Goal: Task Accomplishment & Management: Manage account settings

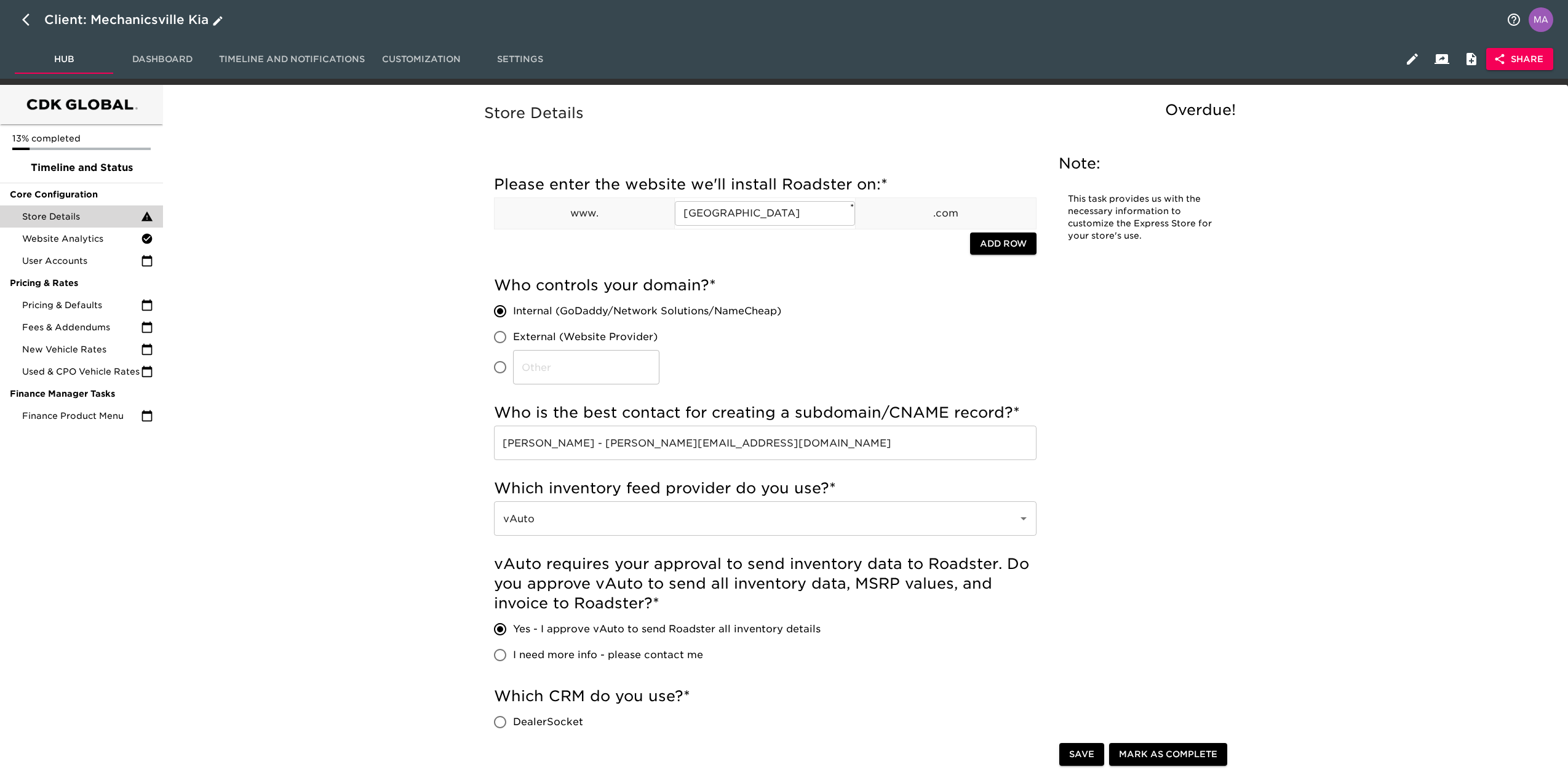
scroll to position [1230, 0]
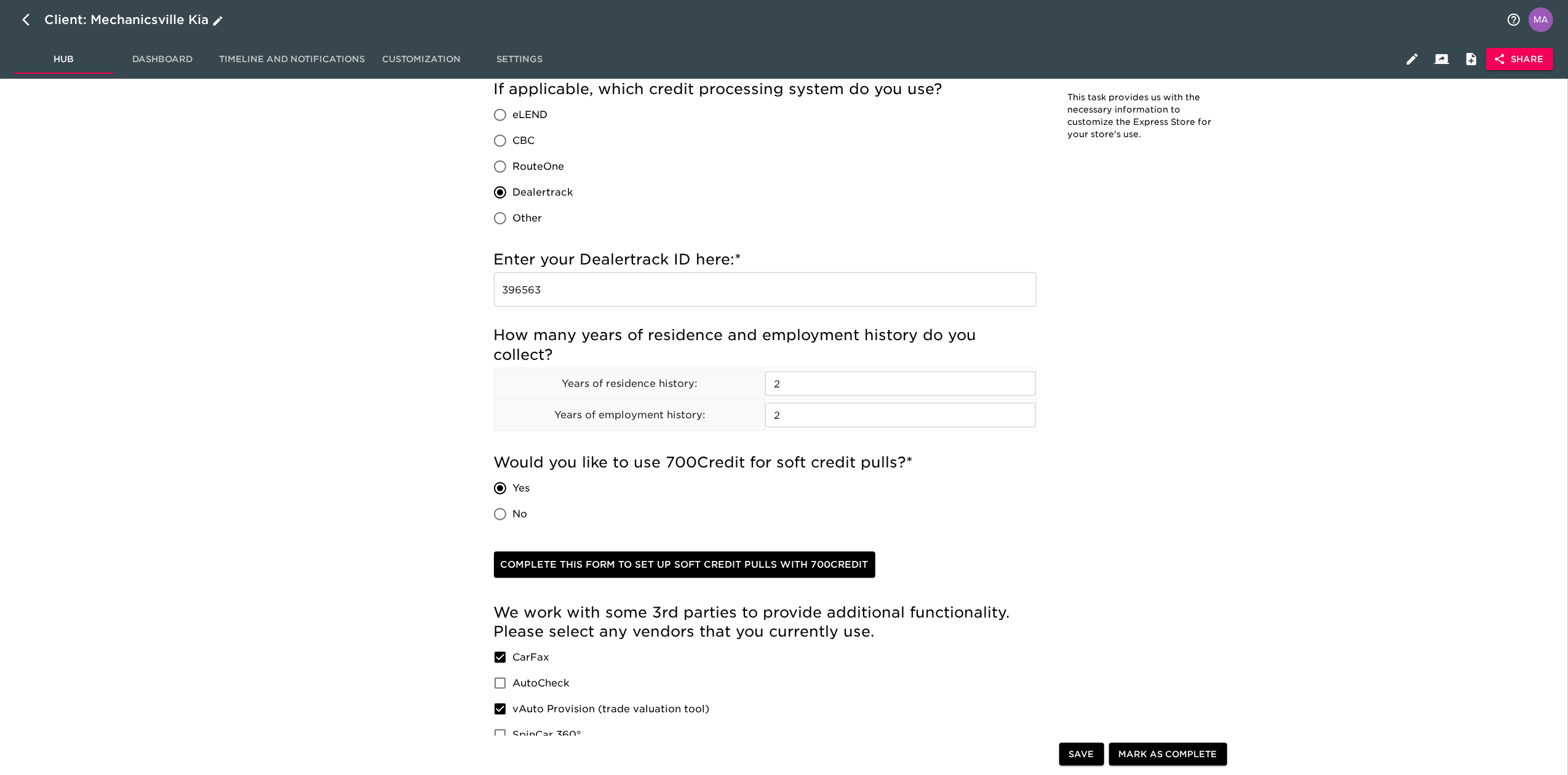
click at [24, 22] on icon "button" at bounding box center [26, 19] width 8 height 13
select select "10"
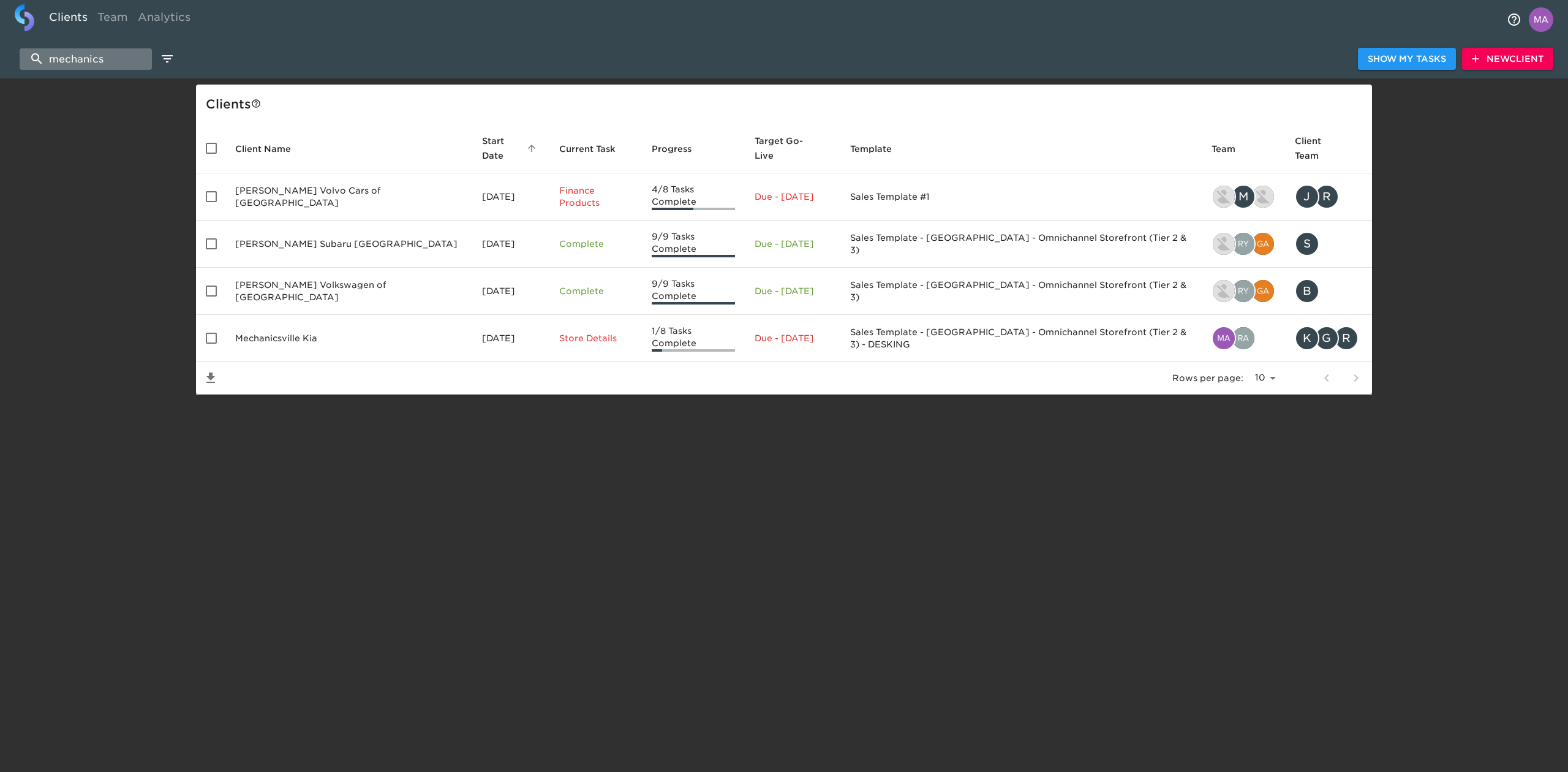
click at [94, 55] on input "mechanics" at bounding box center [85, 59] width 132 height 21
click at [93, 58] on input "mechanics" at bounding box center [85, 59] width 132 height 21
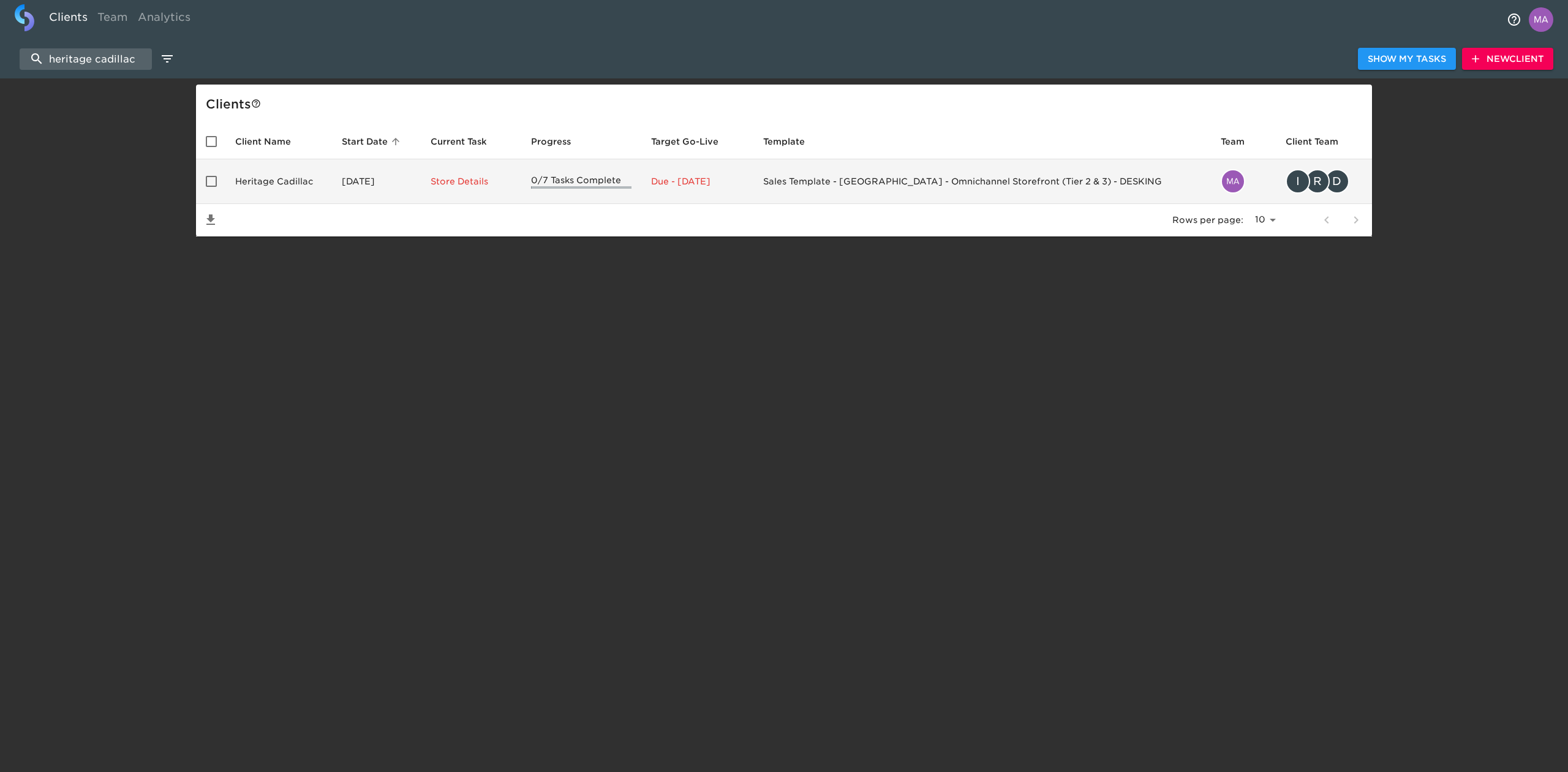
type input "heritage cadillac"
click at [297, 179] on td "Heritage Cadillac" at bounding box center [278, 181] width 107 height 44
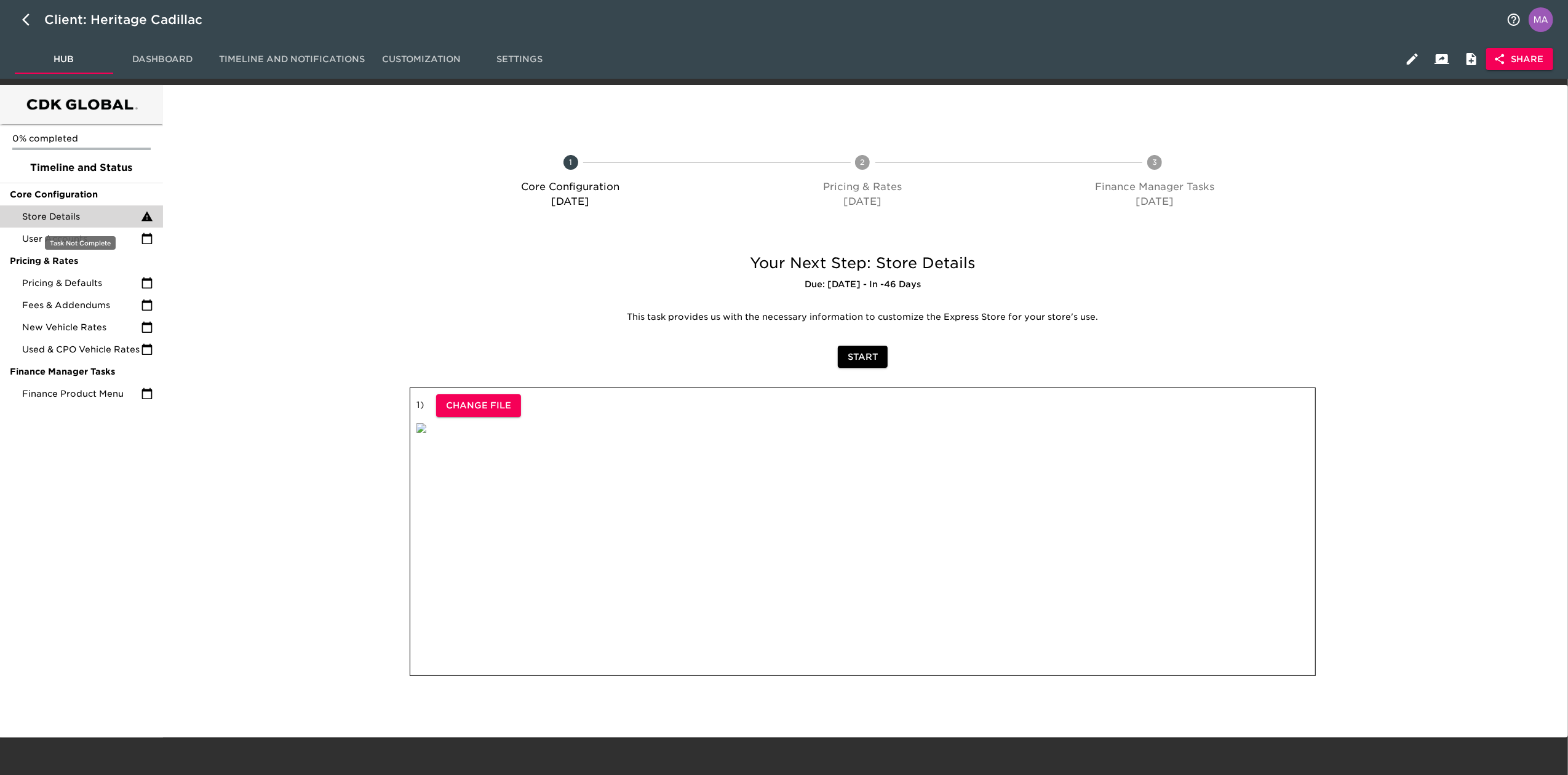
click at [72, 217] on span "Store Details" at bounding box center [81, 216] width 119 height 13
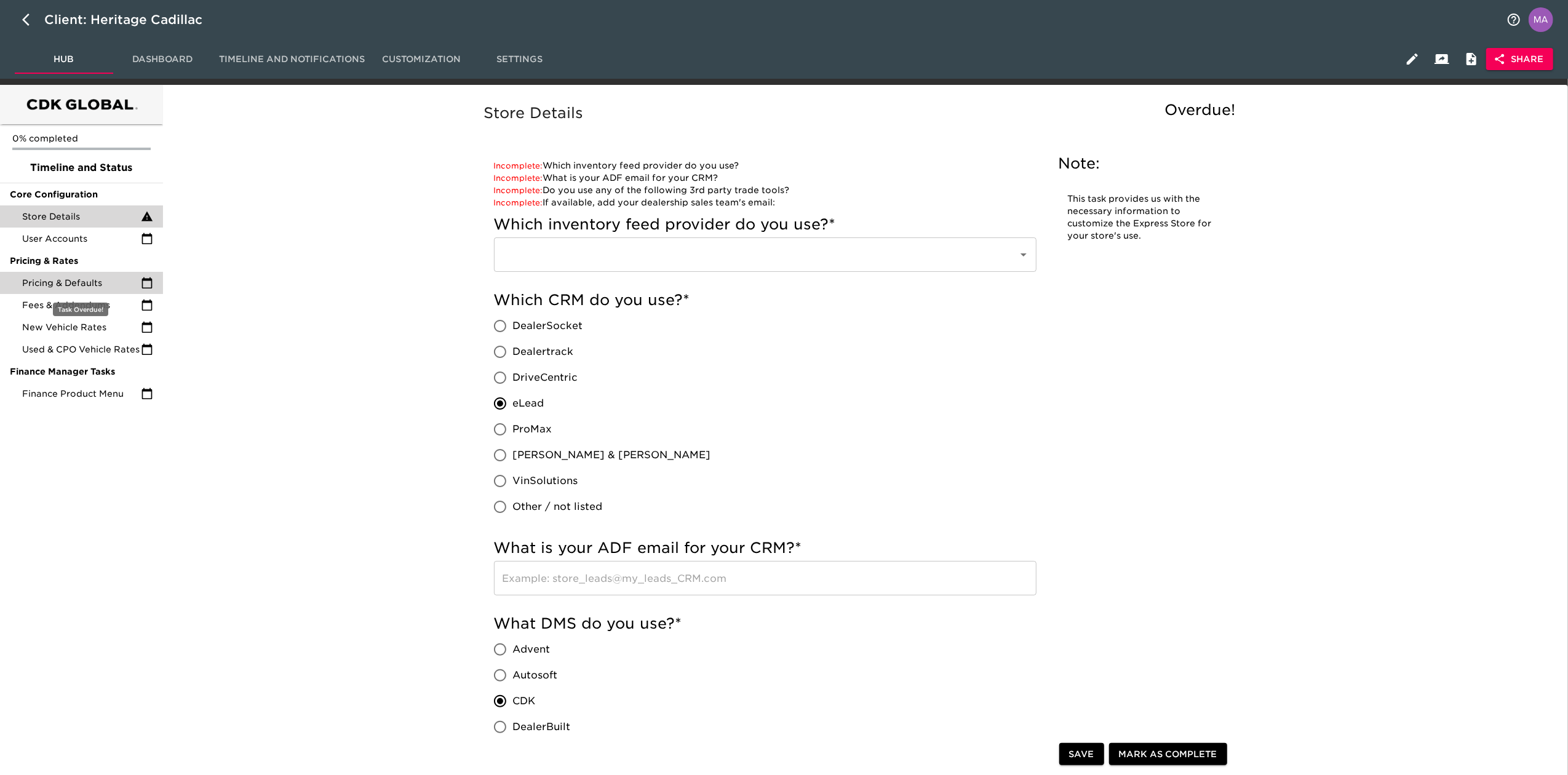
click at [62, 278] on span "Pricing & Defaults" at bounding box center [81, 282] width 119 height 13
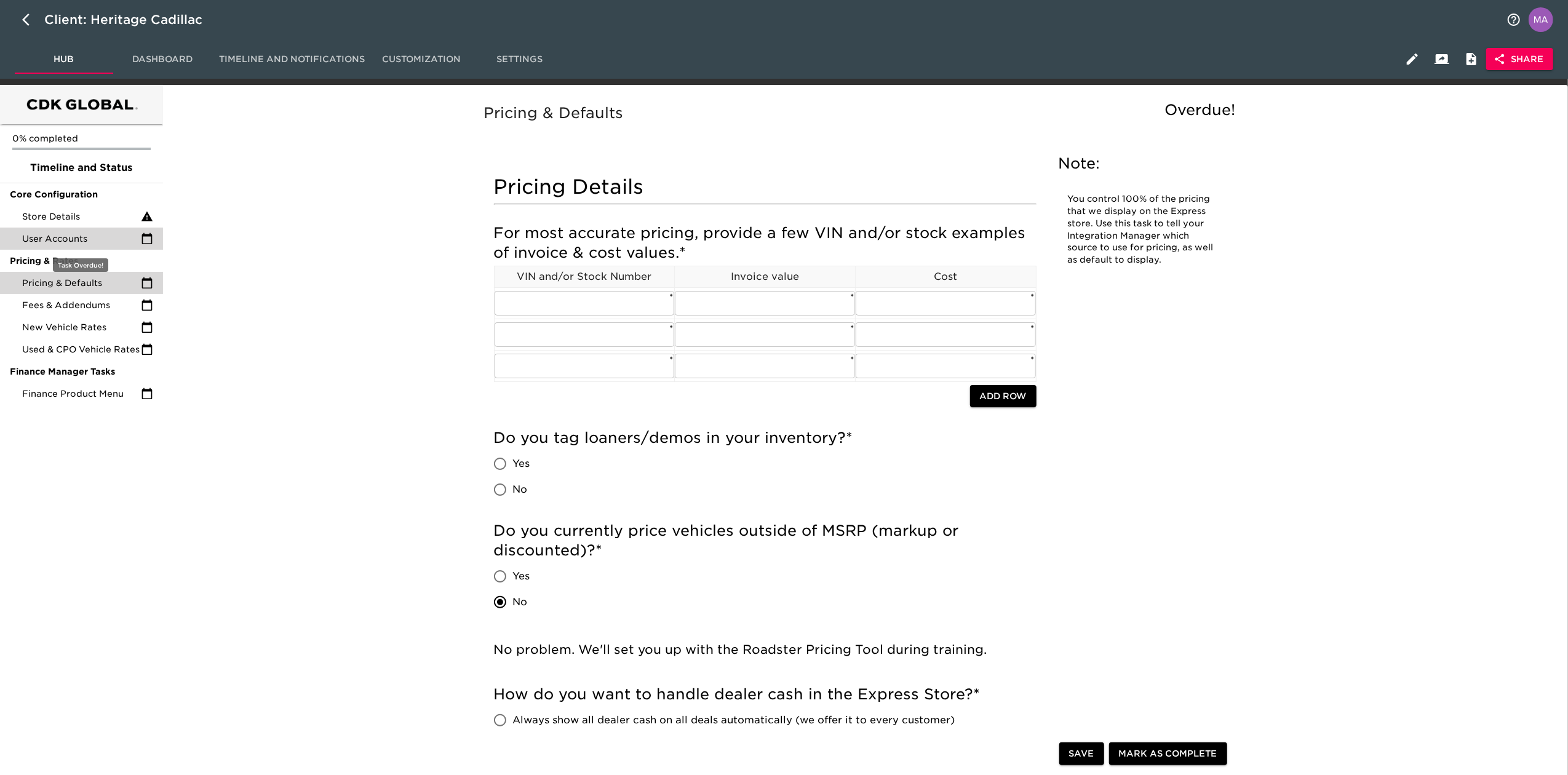
click at [78, 238] on span "User Accounts" at bounding box center [81, 239] width 119 height 13
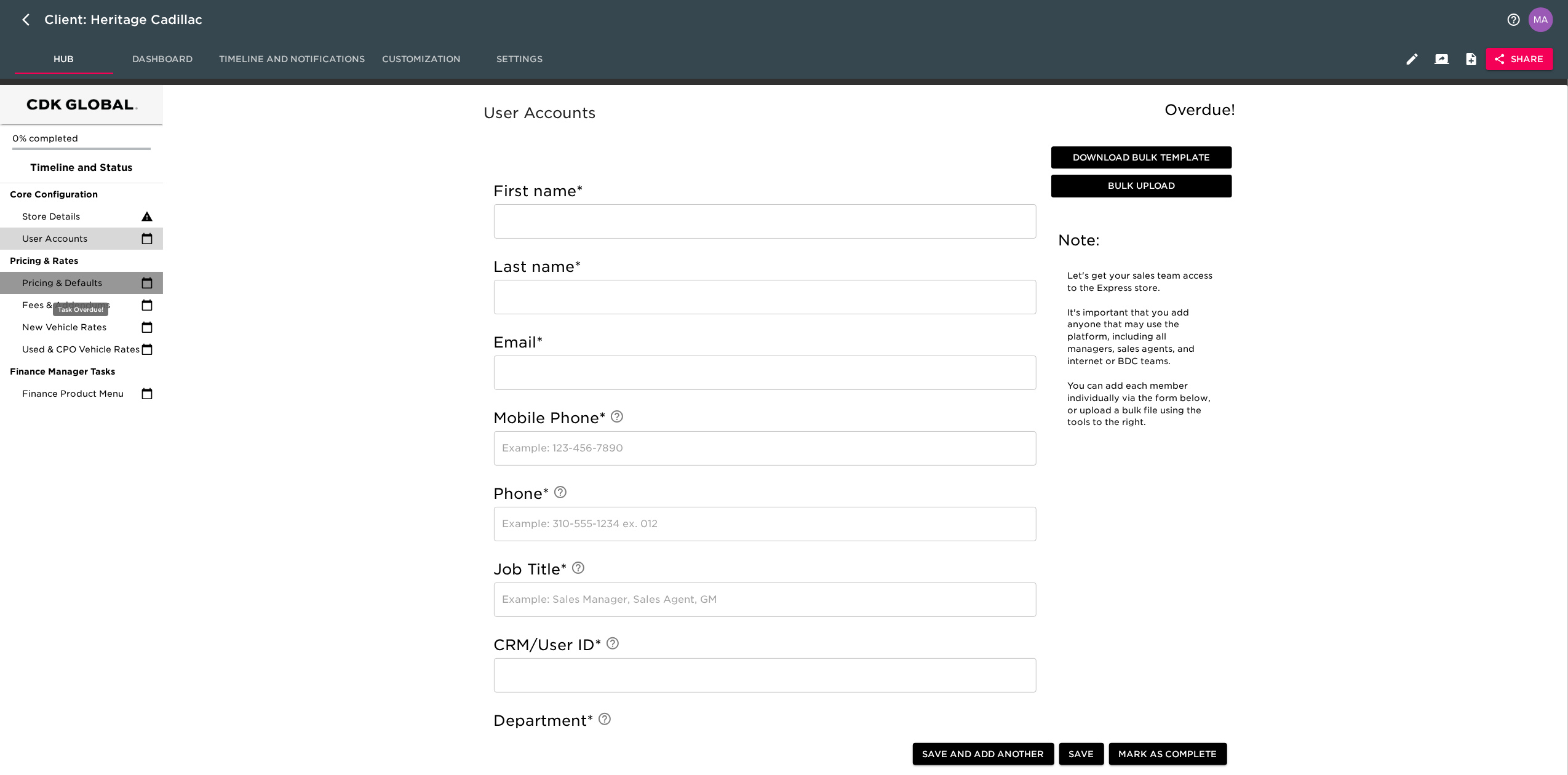
click at [77, 283] on span "Pricing & Defaults" at bounding box center [81, 282] width 119 height 13
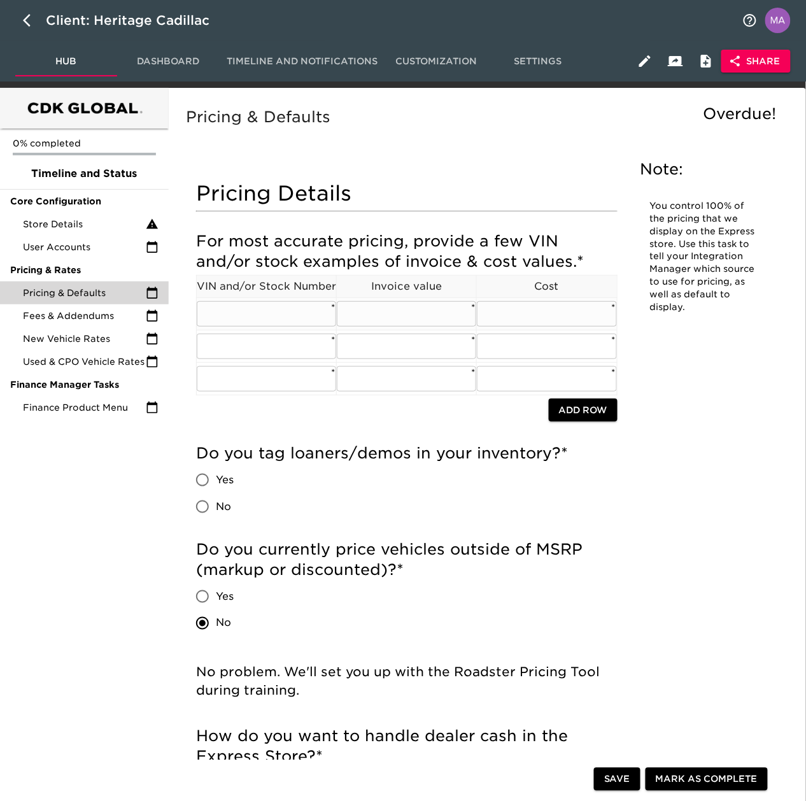
click at [306, 318] on input "text" at bounding box center [266, 313] width 139 height 25
paste input "1G6DC5RK4S0122120"
type input "1G6DC5RK4S0122120"
click at [382, 311] on input "text" at bounding box center [406, 313] width 139 height 25
paste input "$46,475.94"
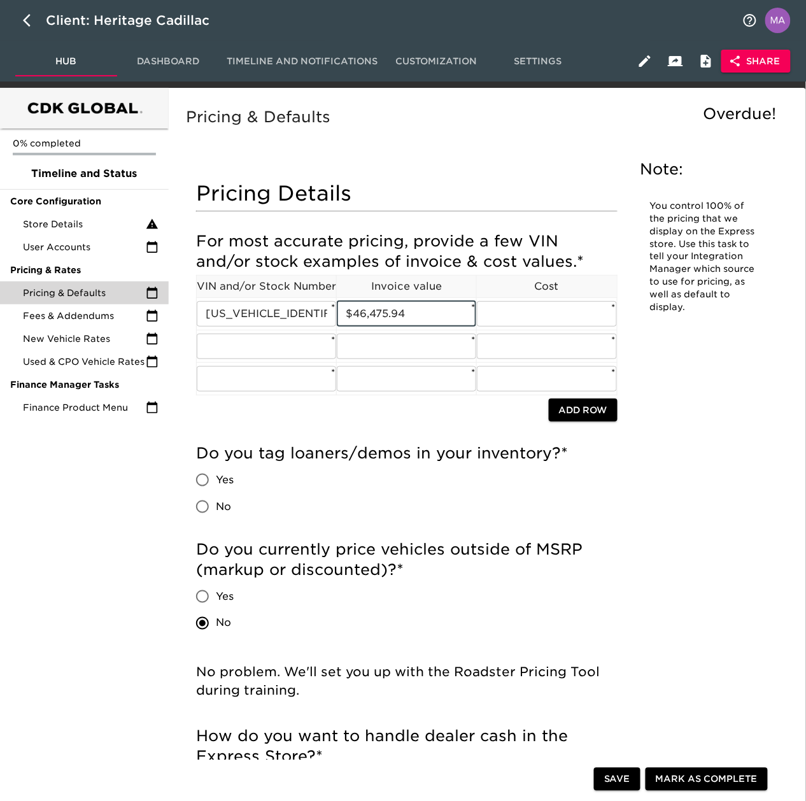
type input "$46,475.94"
click at [581, 317] on input "text" at bounding box center [546, 313] width 139 height 25
paste input "$48,238.29"
type input "$48,238.29"
click at [262, 347] on input "text" at bounding box center [266, 346] width 139 height 25
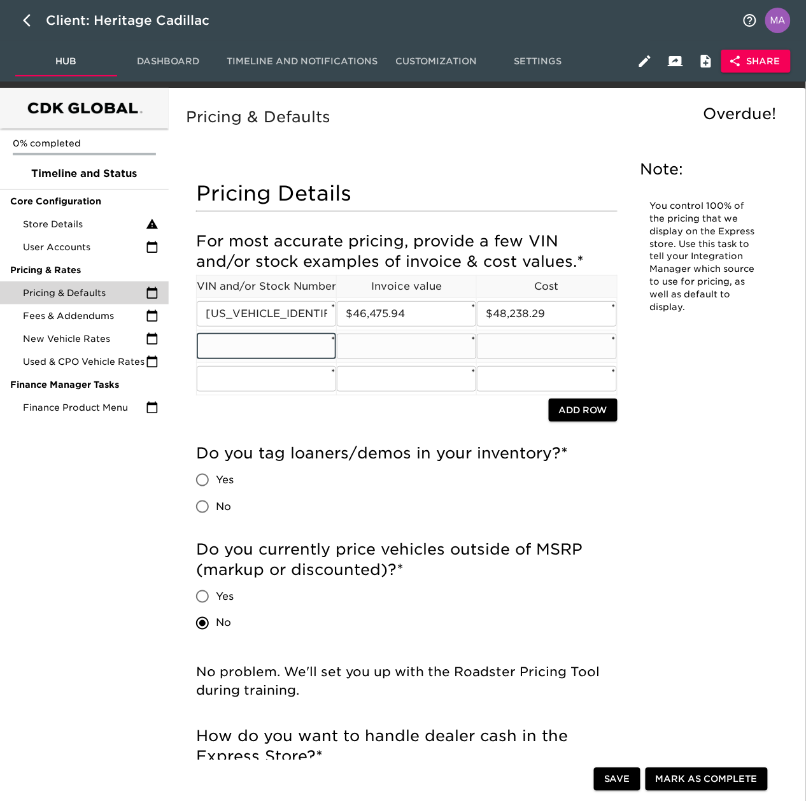
paste input "1GYC3KML8TZ706700"
type input "1GYC3KML8TZ706700"
click at [434, 352] on input "text" at bounding box center [406, 346] width 139 height 25
paste input "$77,132.90"
type input "$77,132.90"
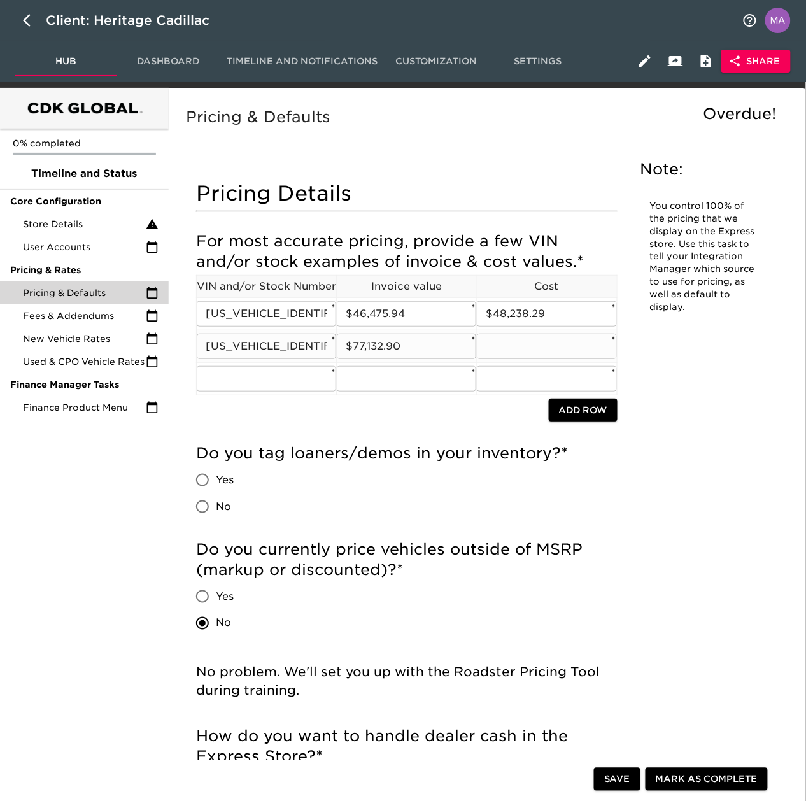
click at [497, 342] on input "text" at bounding box center [546, 346] width 139 height 25
paste input "$79,940.55"
type input "$79,940.55"
click at [240, 375] on input "text" at bounding box center [266, 378] width 139 height 25
paste input "1GYTECKL5SU101323"
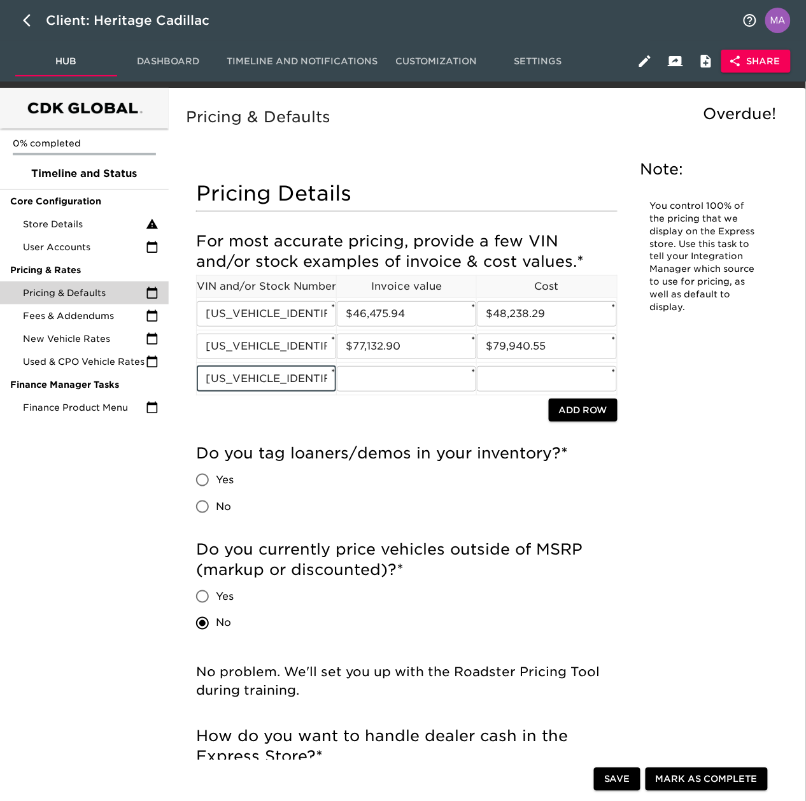
type input "1GYTECKL5SU101323"
click at [395, 379] on input "text" at bounding box center [406, 378] width 139 height 25
paste input "$127,602.86"
type input "$127,602.86"
click at [558, 376] on input "text" at bounding box center [546, 378] width 139 height 25
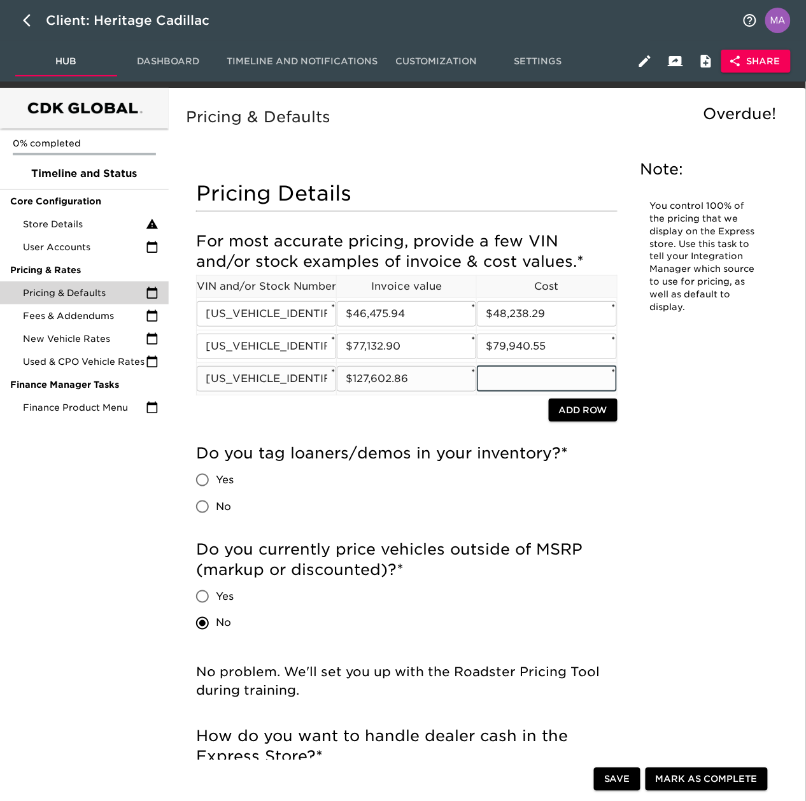
paste input "$132,506.46"
type input "$132,506.46"
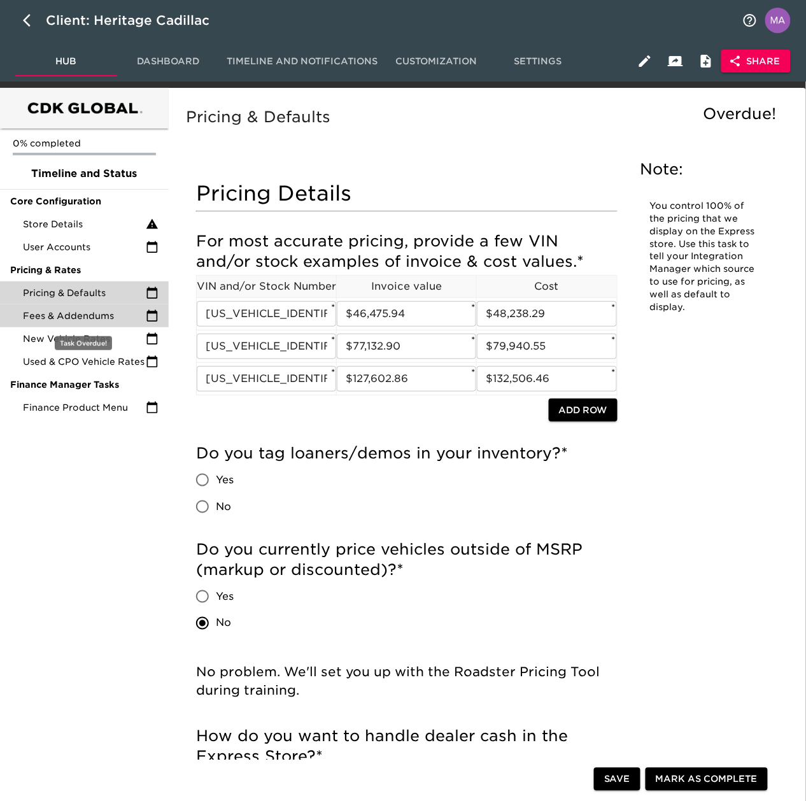
click at [57, 307] on div "Fees & Addendums" at bounding box center [84, 315] width 169 height 23
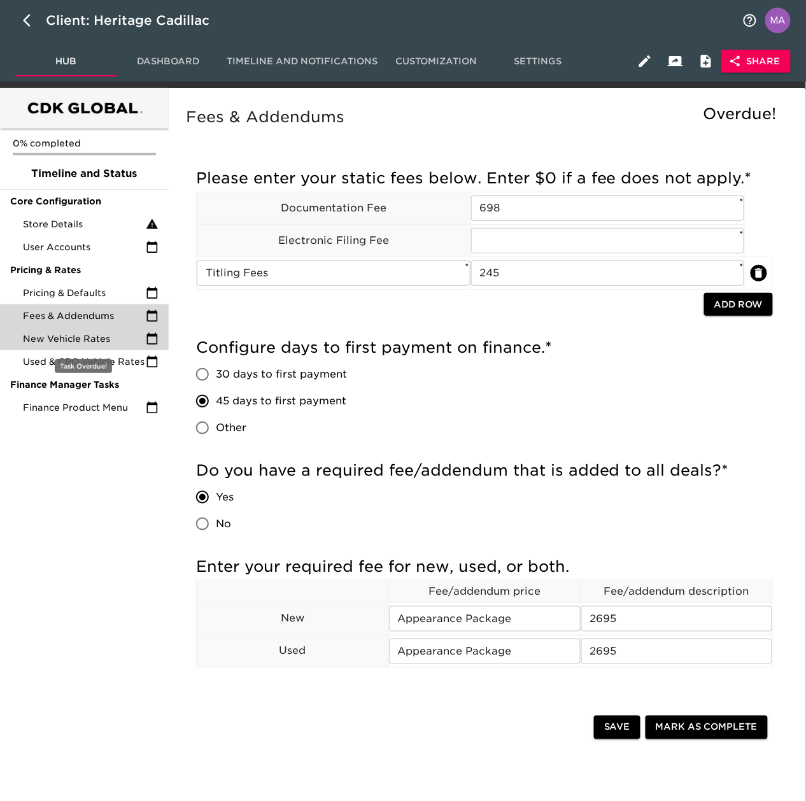
click at [60, 332] on span "New Vehicle Rates" at bounding box center [84, 338] width 123 height 13
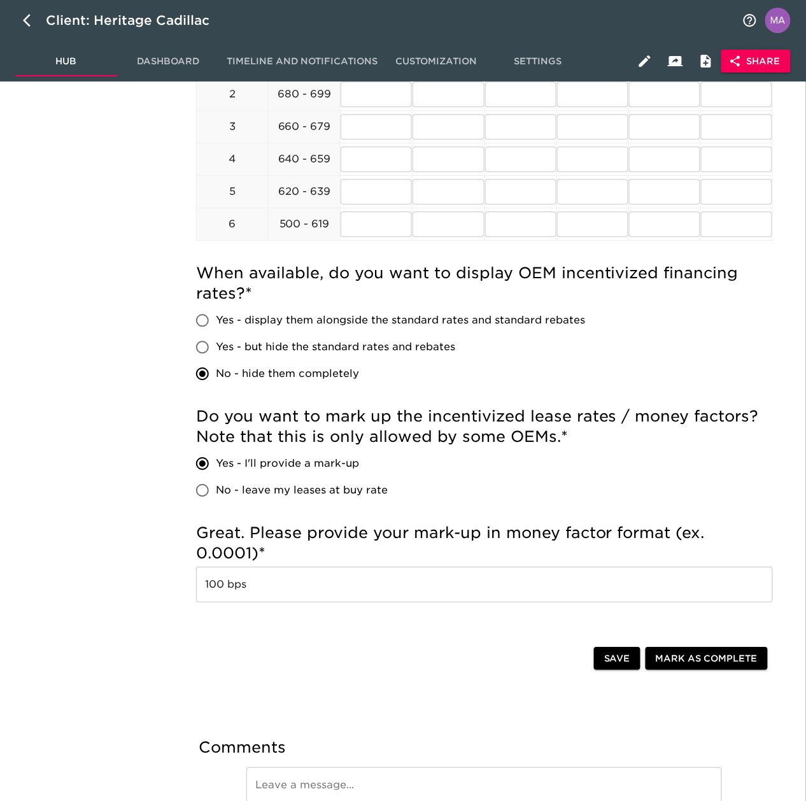
scroll to position [813, 0]
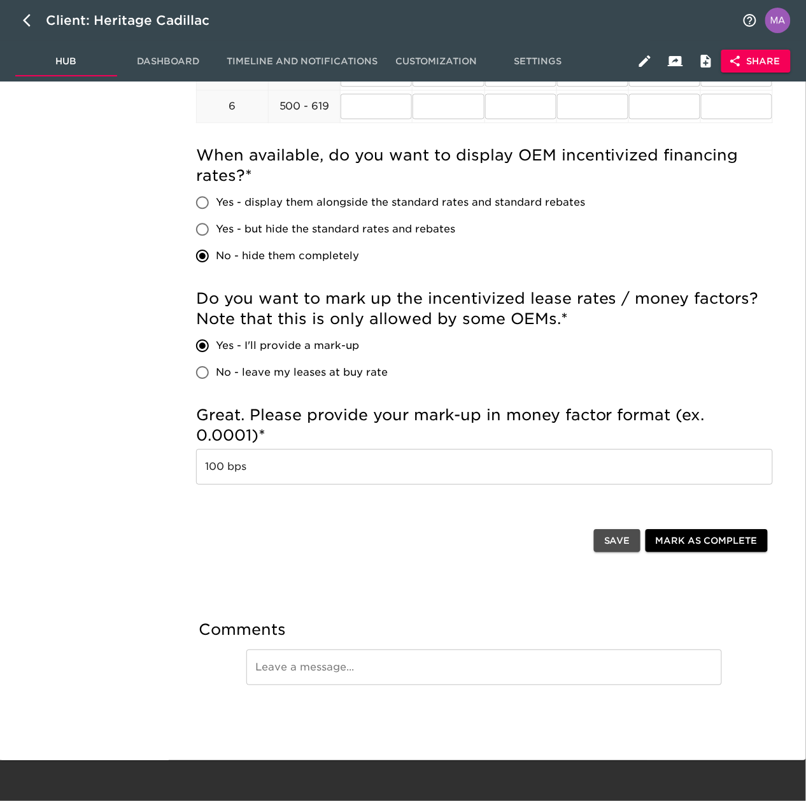
click at [607, 545] on span "Save" at bounding box center [617, 541] width 26 height 16
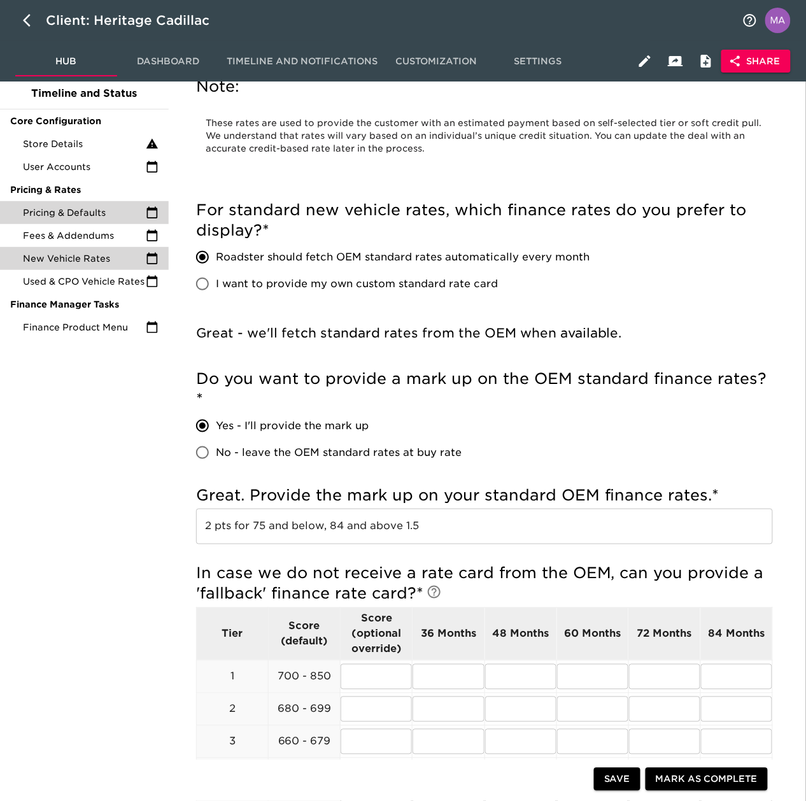
scroll to position [0, 0]
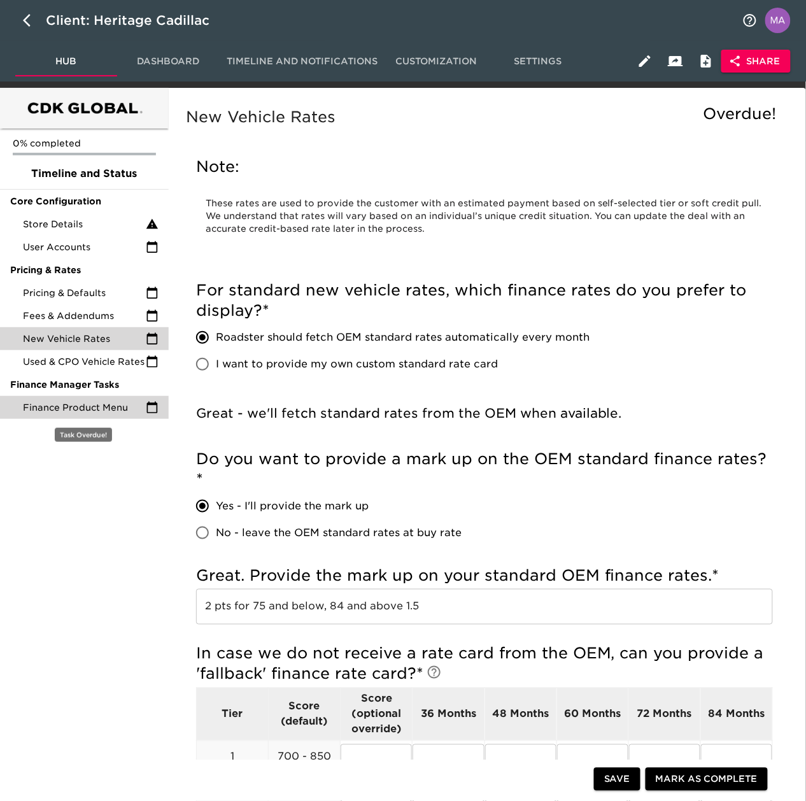
click at [51, 418] on div "Finance Product Menu" at bounding box center [84, 407] width 169 height 23
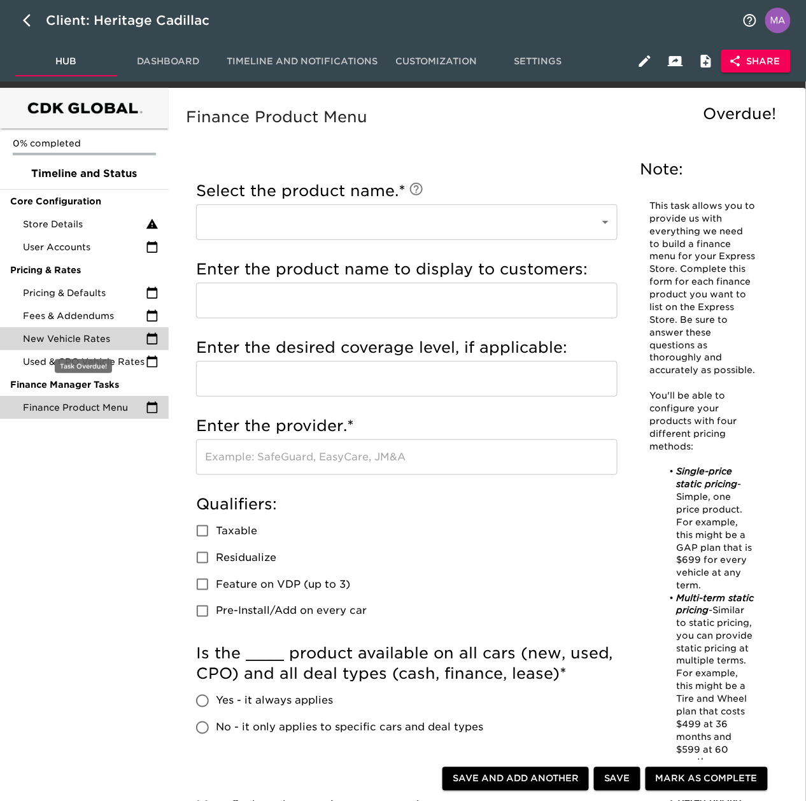
click at [64, 332] on span "New Vehicle Rates" at bounding box center [84, 338] width 123 height 13
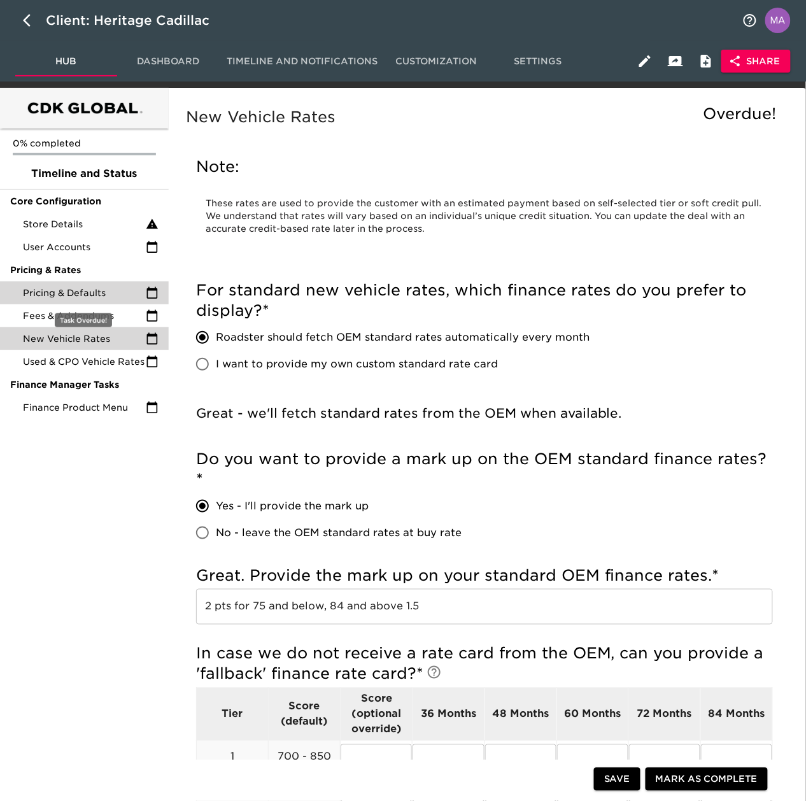
click at [90, 288] on span "Pricing & Defaults" at bounding box center [84, 292] width 123 height 13
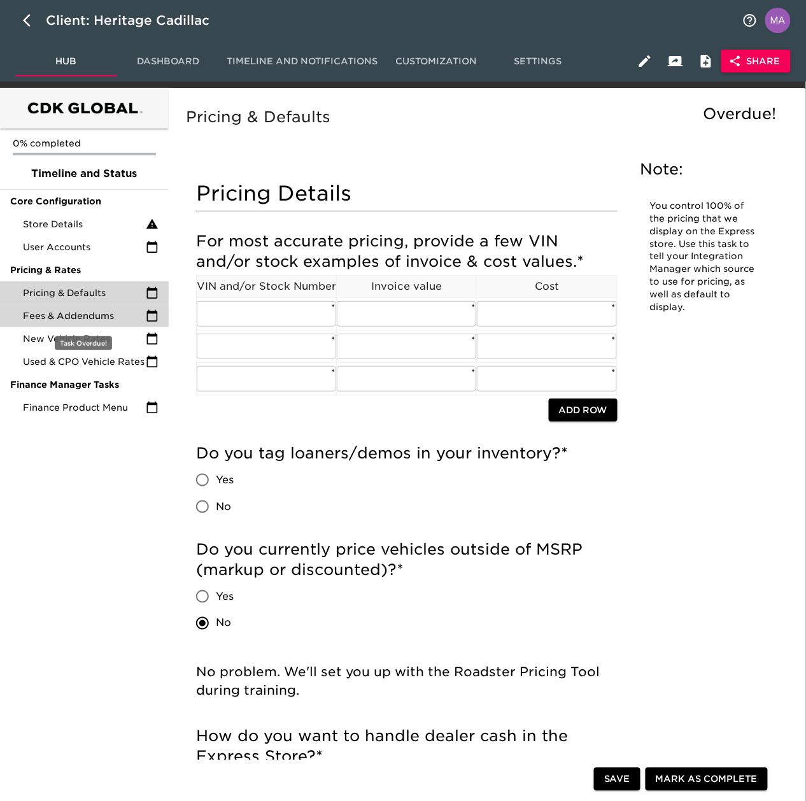
click at [120, 317] on span "Fees & Addendums" at bounding box center [84, 315] width 123 height 13
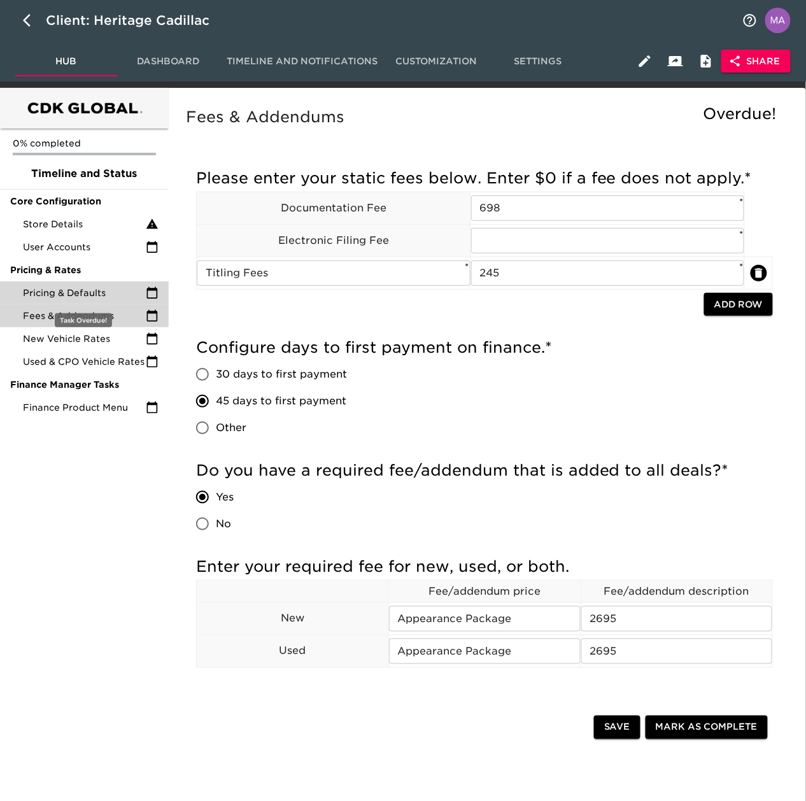
click at [103, 294] on span "Pricing & Defaults" at bounding box center [84, 292] width 123 height 13
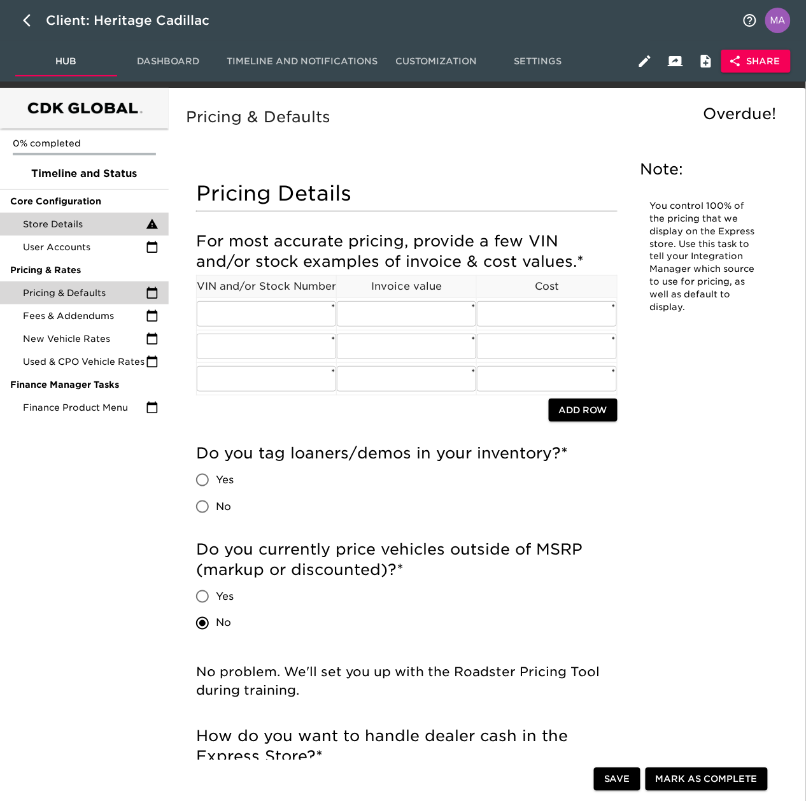
click at [88, 230] on div "Store Details" at bounding box center [84, 224] width 169 height 23
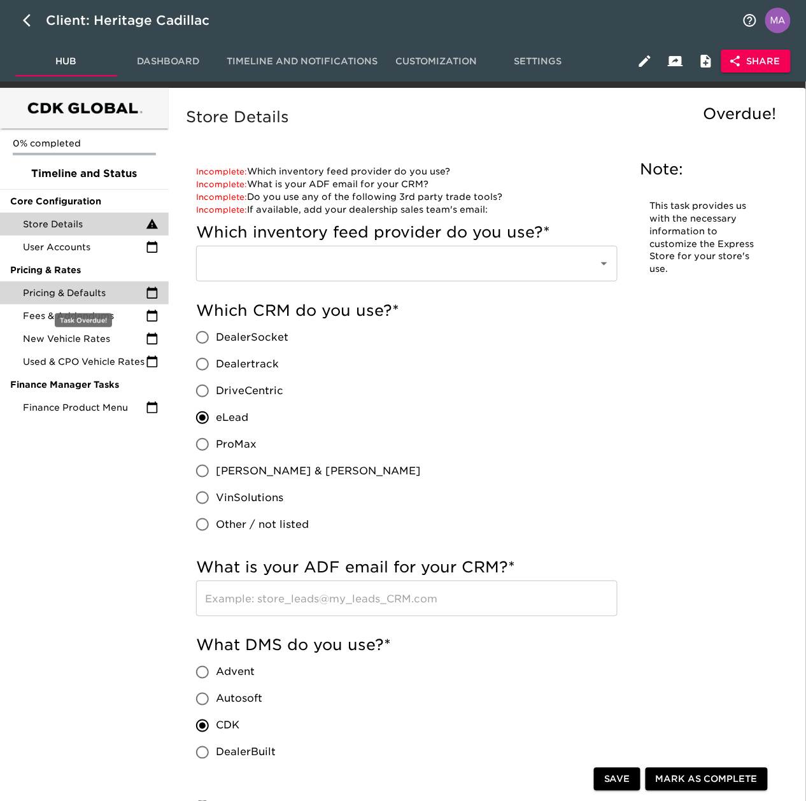
click at [85, 293] on span "Pricing & Defaults" at bounding box center [84, 292] width 123 height 13
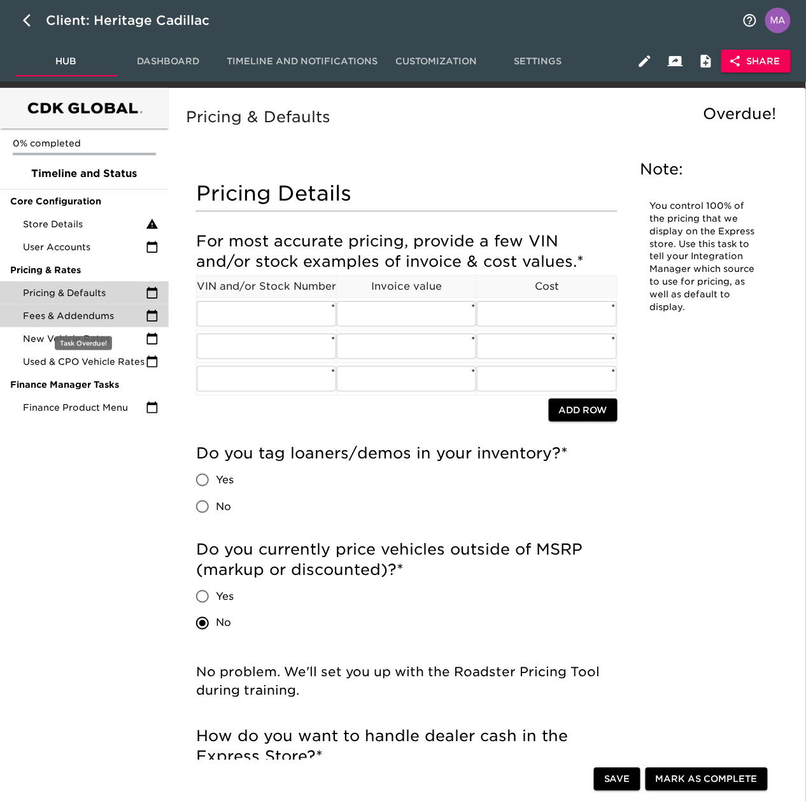
click at [90, 324] on div "Fees & Addendums" at bounding box center [84, 315] width 169 height 23
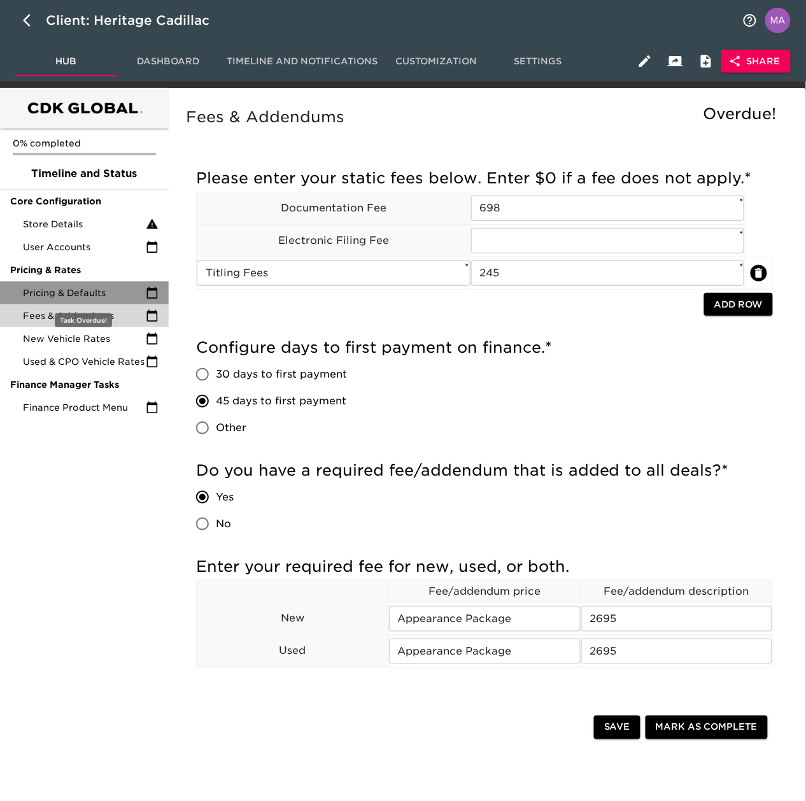
click at [92, 301] on div "Pricing & Defaults" at bounding box center [84, 292] width 169 height 23
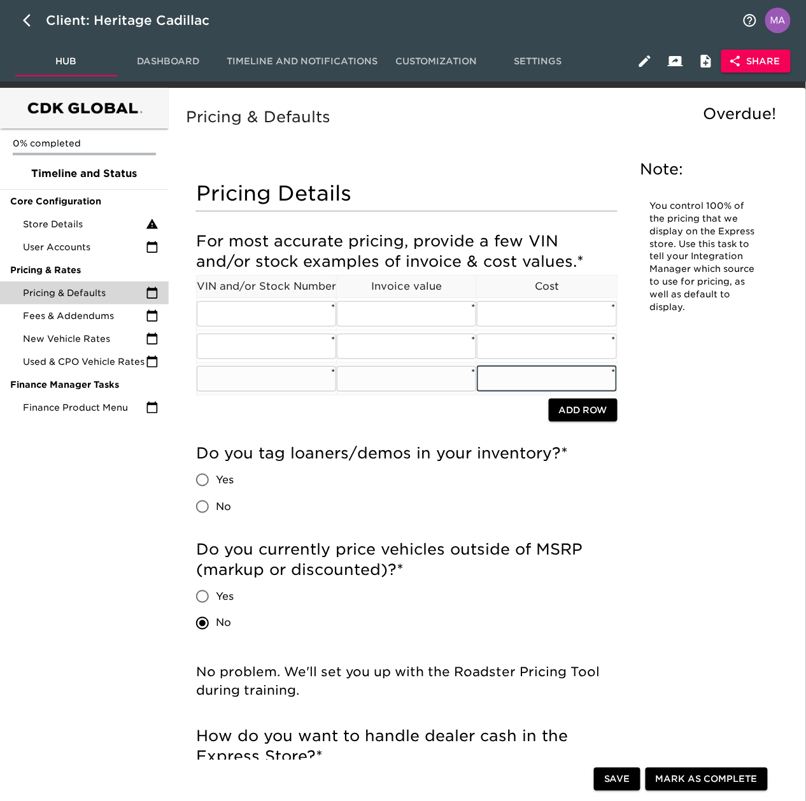
click at [545, 376] on input "text" at bounding box center [546, 378] width 139 height 25
paste input "$132,506.46"
type input "$132,506.46"
click at [400, 382] on input "text" at bounding box center [406, 378] width 139 height 25
paste input "$127,602.86"
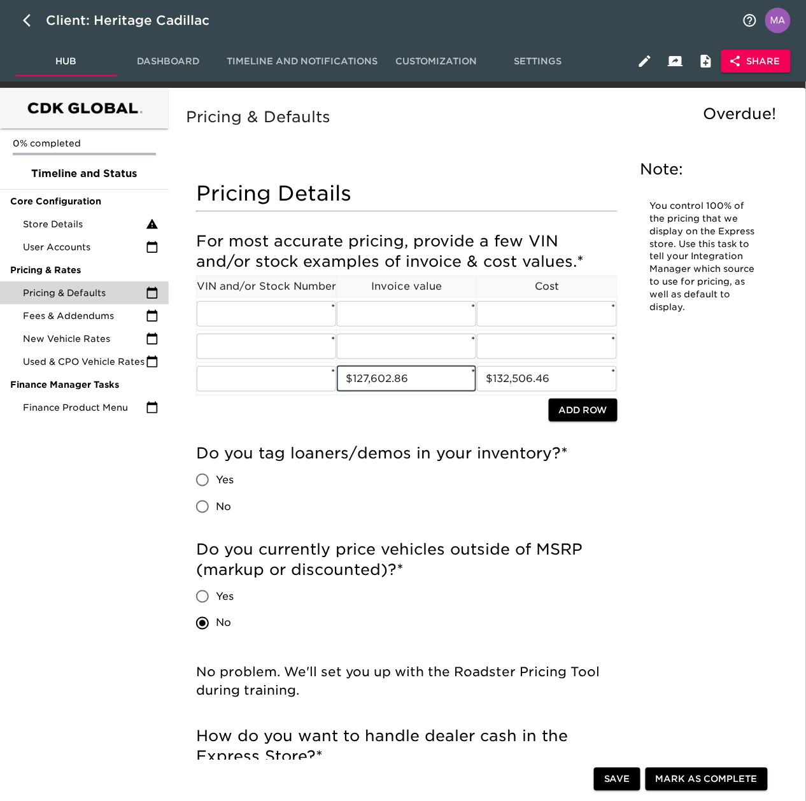
type input "$127,602.86"
click at [281, 385] on input "text" at bounding box center [266, 378] width 139 height 25
paste input "1GYTECKL5SU101323"
type input "1GYTECKL5SU101323"
click at [546, 349] on input "text" at bounding box center [546, 346] width 139 height 25
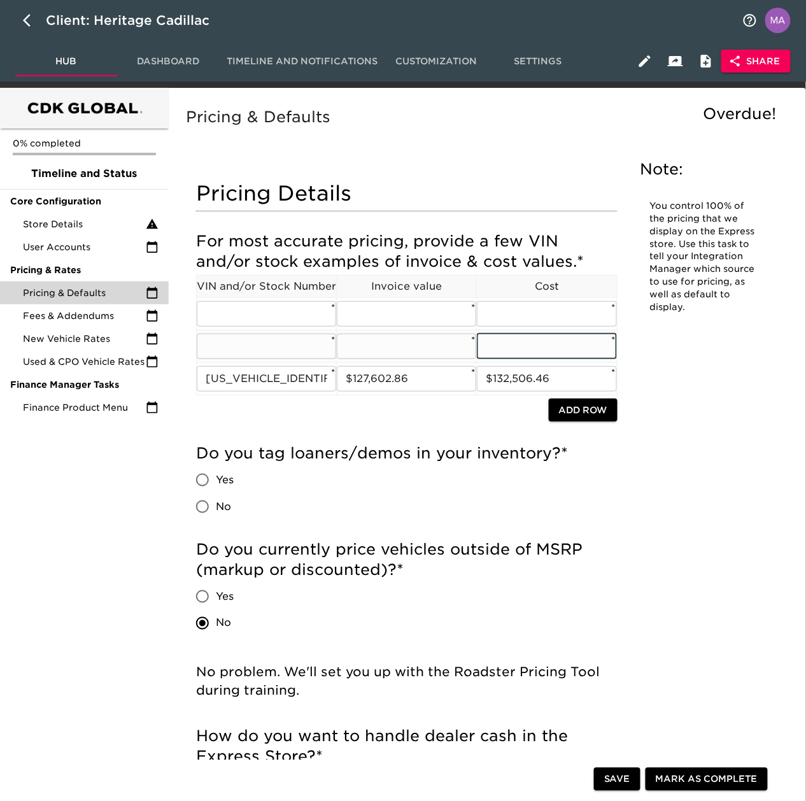
paste input "$79,940.55"
type input "$79,940.55"
click at [367, 358] on input "text" at bounding box center [406, 346] width 139 height 25
paste input "$77,132.90"
type input "$77,132.90"
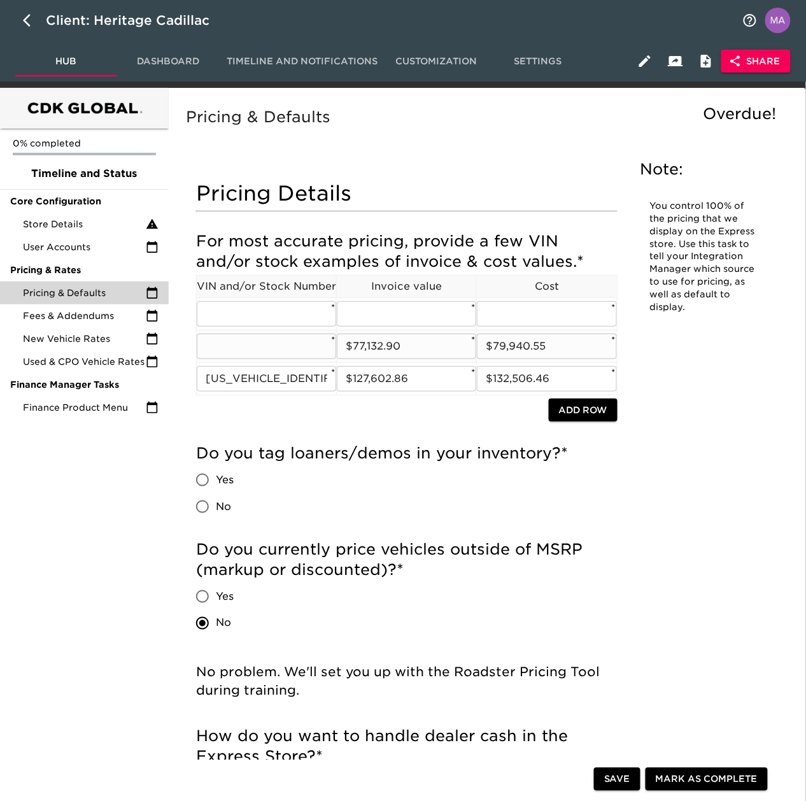
click at [295, 355] on input "text" at bounding box center [266, 346] width 139 height 25
paste input "1GYC3KML8TZ706700"
type input "1GYC3KML8TZ706700"
click at [326, 379] on input "1GYTECKL5SU101323" at bounding box center [266, 378] width 139 height 25
click at [542, 320] on input "text" at bounding box center [546, 313] width 139 height 25
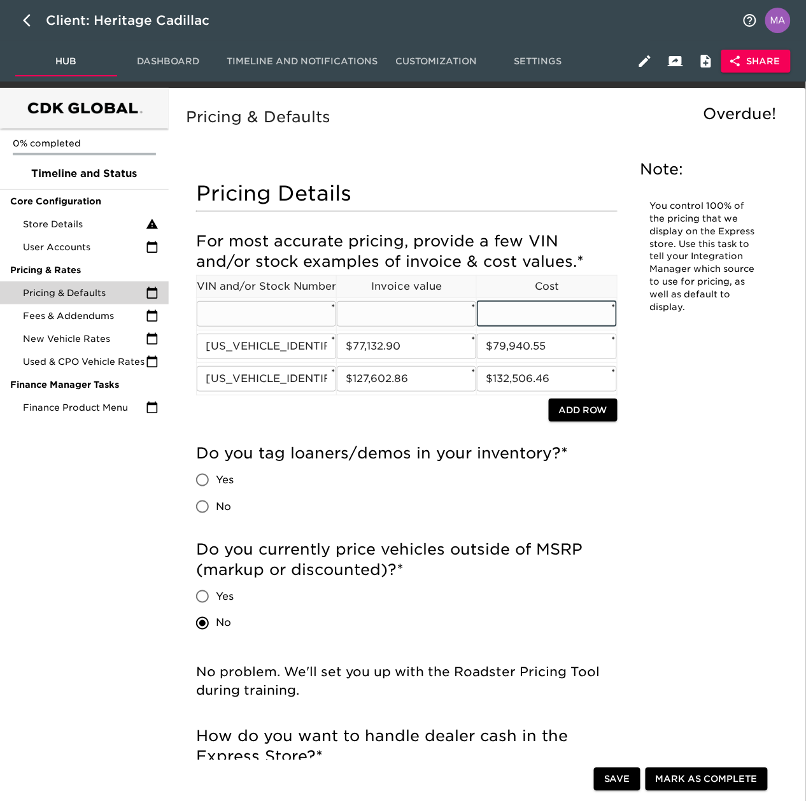
paste input "$45,548.94"
type input "$45,548.94"
click at [411, 311] on input "text" at bounding box center [406, 313] width 139 height 25
paste input "$43,842.59"
type input "$43,842.59"
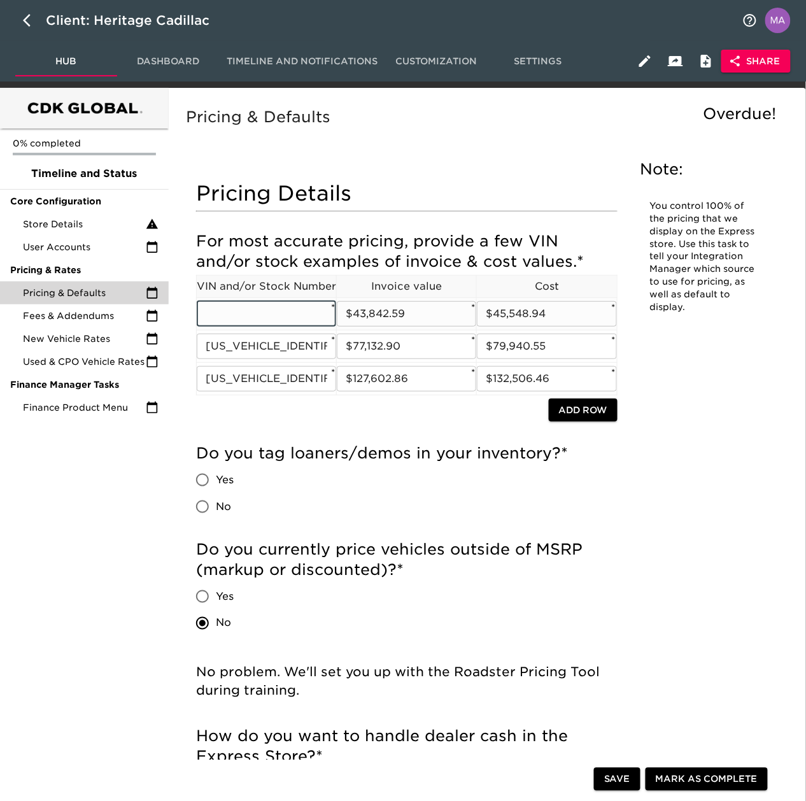
click at [301, 311] on input "text" at bounding box center [266, 313] width 139 height 25
paste input "1G6DB5RK4S0112870"
type input "1G6DB5RK4S0112870"
click at [614, 777] on span "Save" at bounding box center [617, 779] width 26 height 16
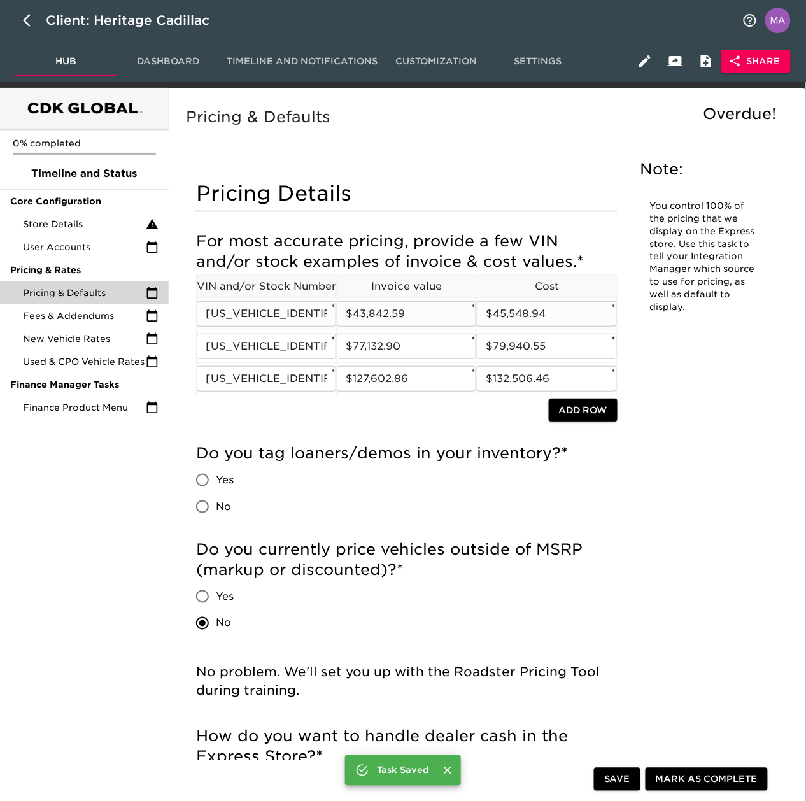
click at [261, 314] on input "1G6DB5RK4S0112870" at bounding box center [266, 313] width 139 height 25
click at [284, 308] on input "1G6DB5RK4S0112870" at bounding box center [266, 313] width 139 height 25
click at [283, 342] on input "1GYC3KML8TZ706700" at bounding box center [266, 346] width 139 height 25
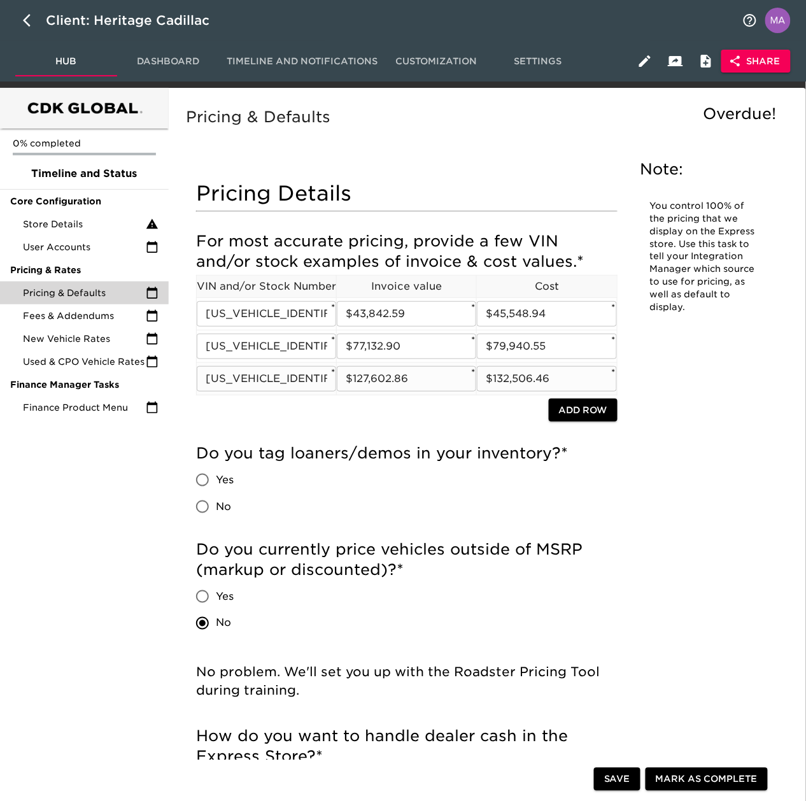
click at [293, 381] on input "1GYTECKL5SU101323" at bounding box center [266, 378] width 139 height 25
click at [538, 312] on input "$45,548.94" at bounding box center [546, 313] width 139 height 25
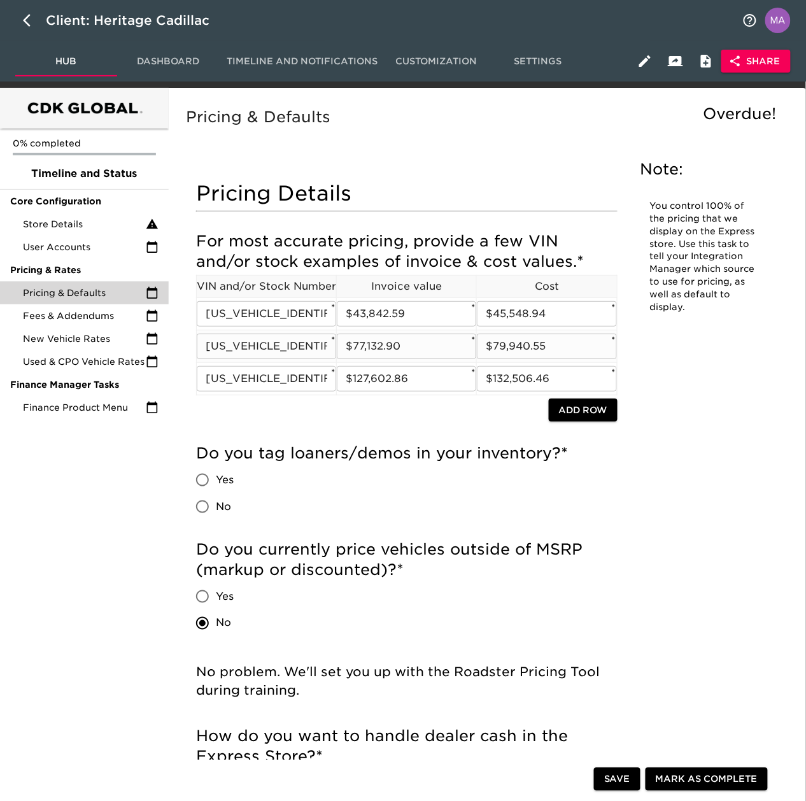
click at [589, 344] on input "$79,940.55" at bounding box center [546, 346] width 139 height 25
click at [540, 373] on input "$132,506.46" at bounding box center [546, 378] width 139 height 25
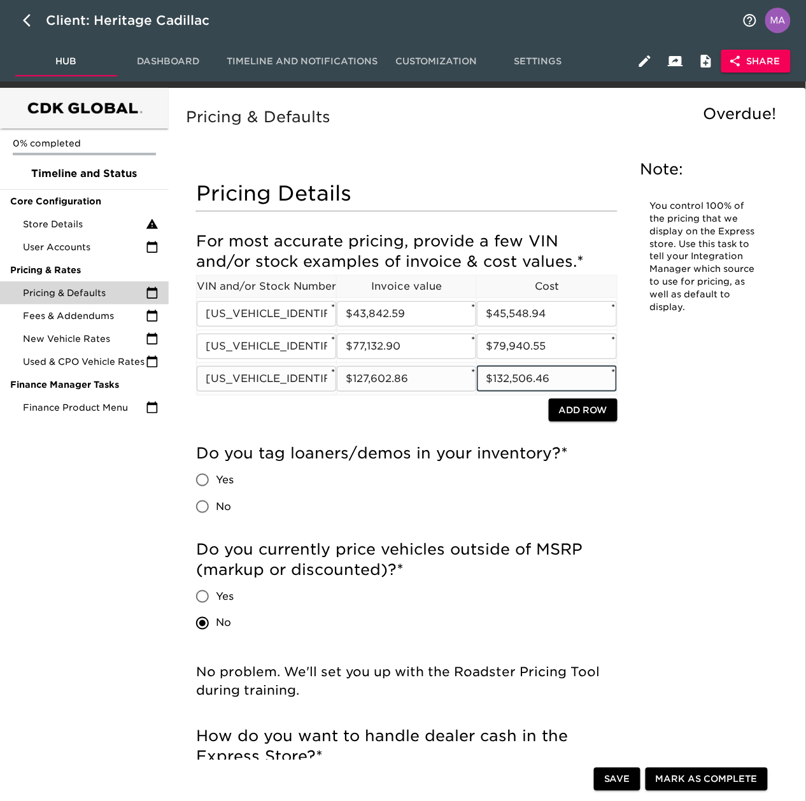
click at [540, 373] on input "$132,506.46" at bounding box center [546, 378] width 139 height 25
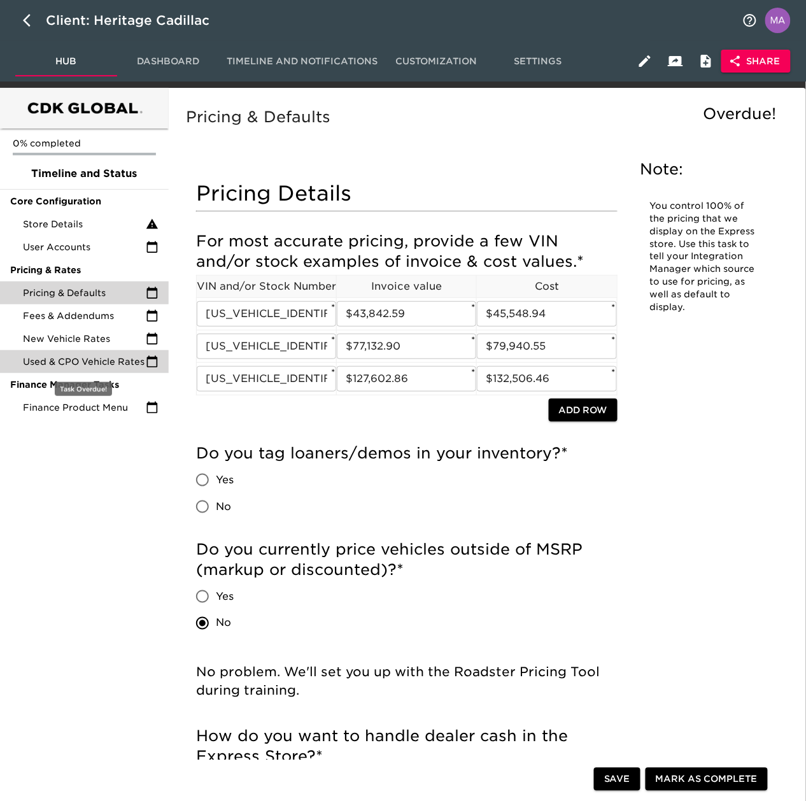
click at [92, 363] on span "Used & CPO Vehicle Rates" at bounding box center [84, 361] width 123 height 13
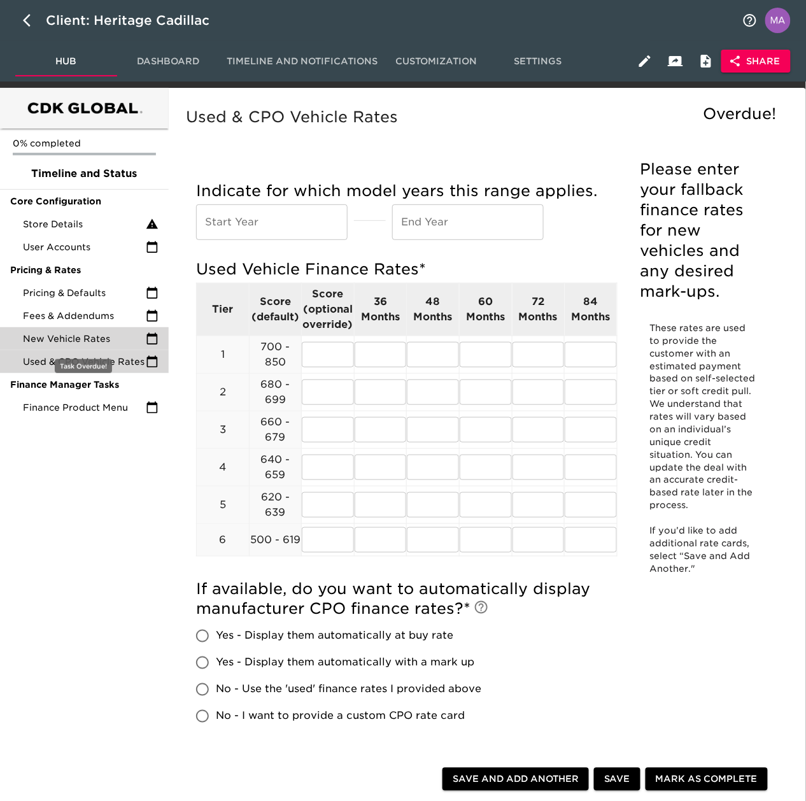
click at [90, 332] on span "New Vehicle Rates" at bounding box center [84, 338] width 123 height 13
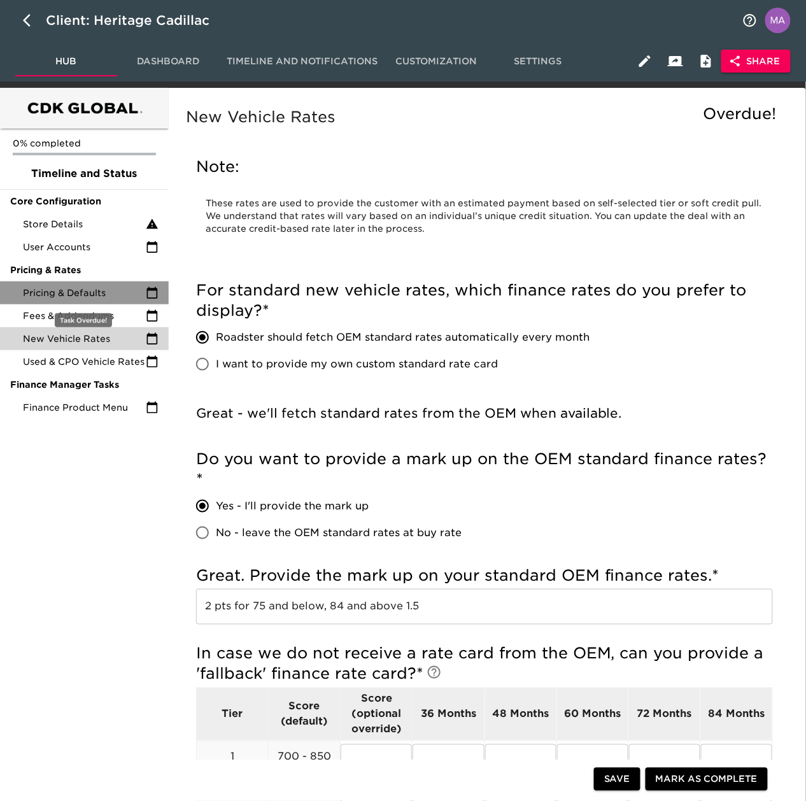
click at [67, 299] on div "Pricing & Defaults" at bounding box center [84, 292] width 169 height 23
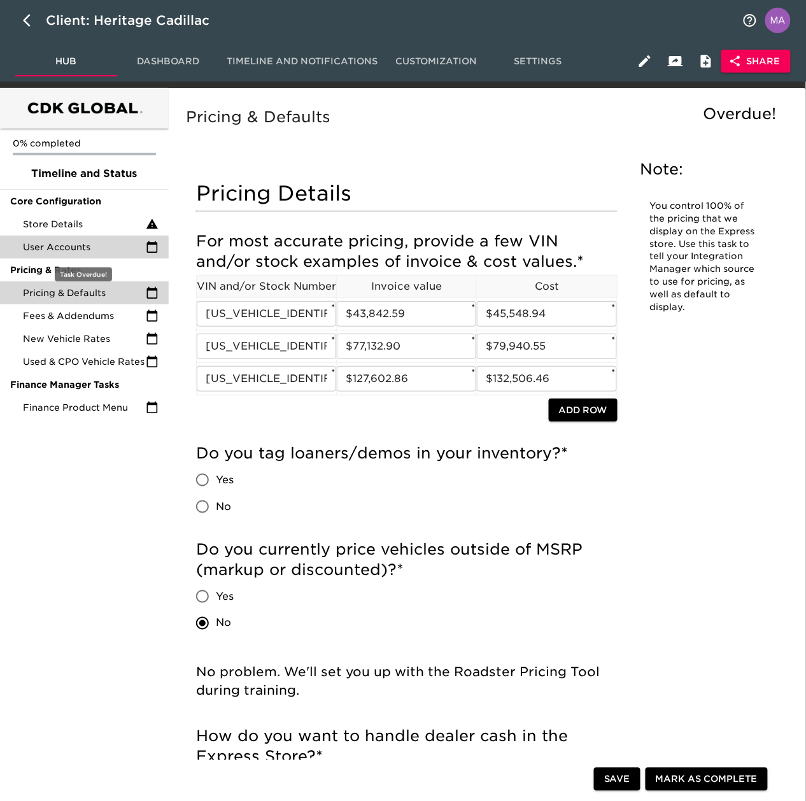
click at [70, 250] on span "User Accounts" at bounding box center [84, 247] width 123 height 13
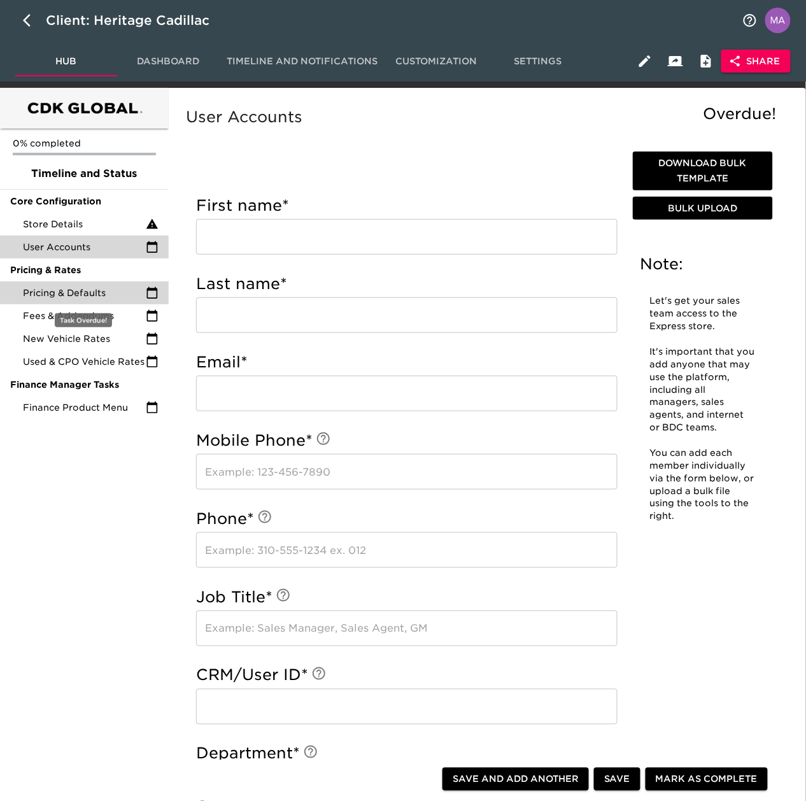
click at [74, 293] on span "Pricing & Defaults" at bounding box center [84, 292] width 123 height 13
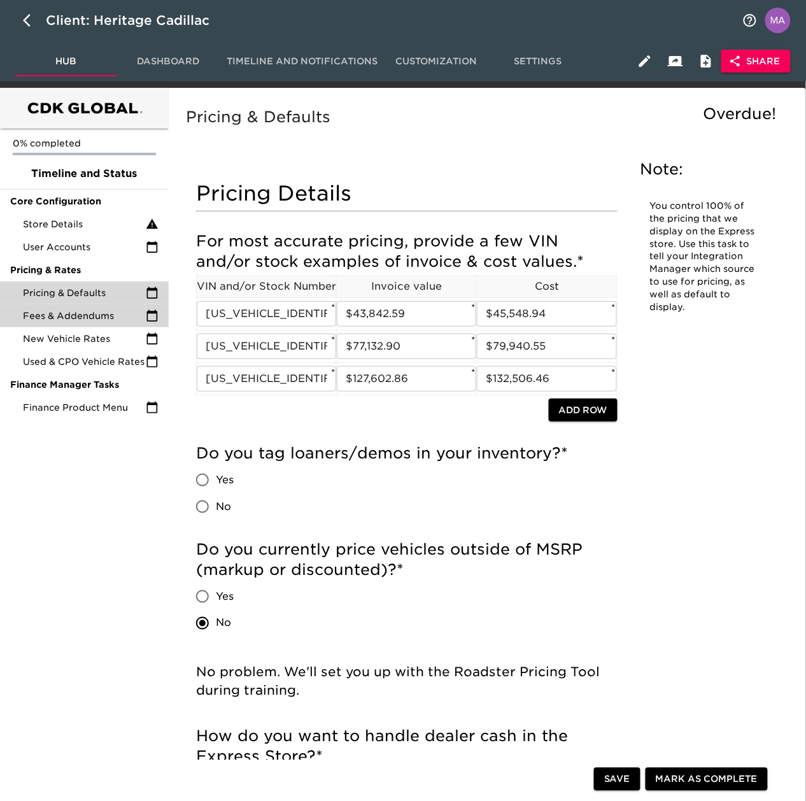
click at [48, 313] on span "Fees & Addendums" at bounding box center [84, 315] width 123 height 13
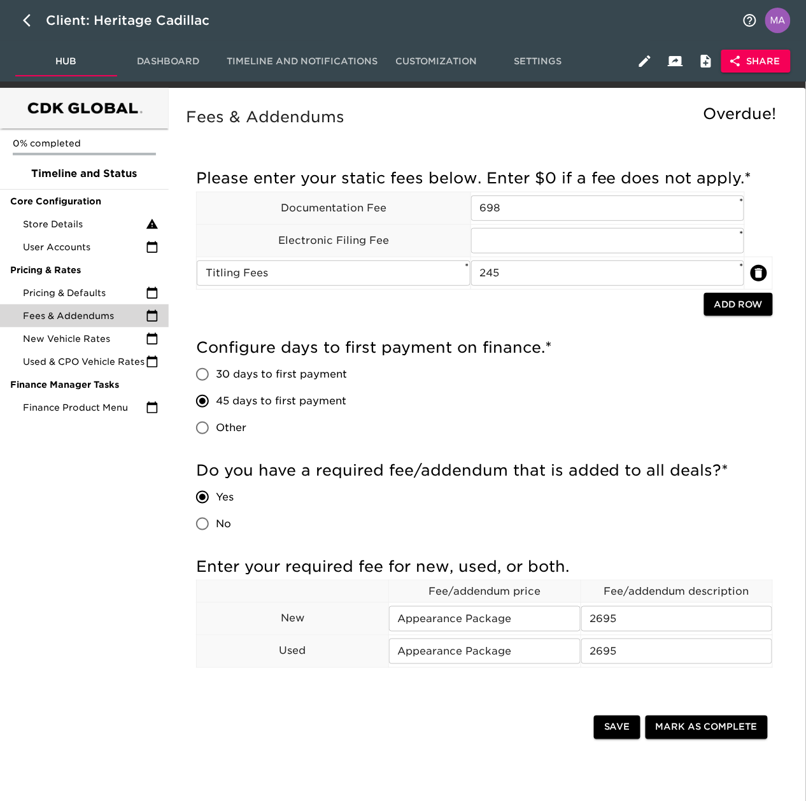
click at [134, 625] on div "0% completed Timeline and Status Core Configuration Store Details User Accounts…" at bounding box center [84, 517] width 169 height 859
click at [80, 560] on div "0% completed Timeline and Status Core Configuration Store Details User Accounts…" at bounding box center [84, 517] width 169 height 859
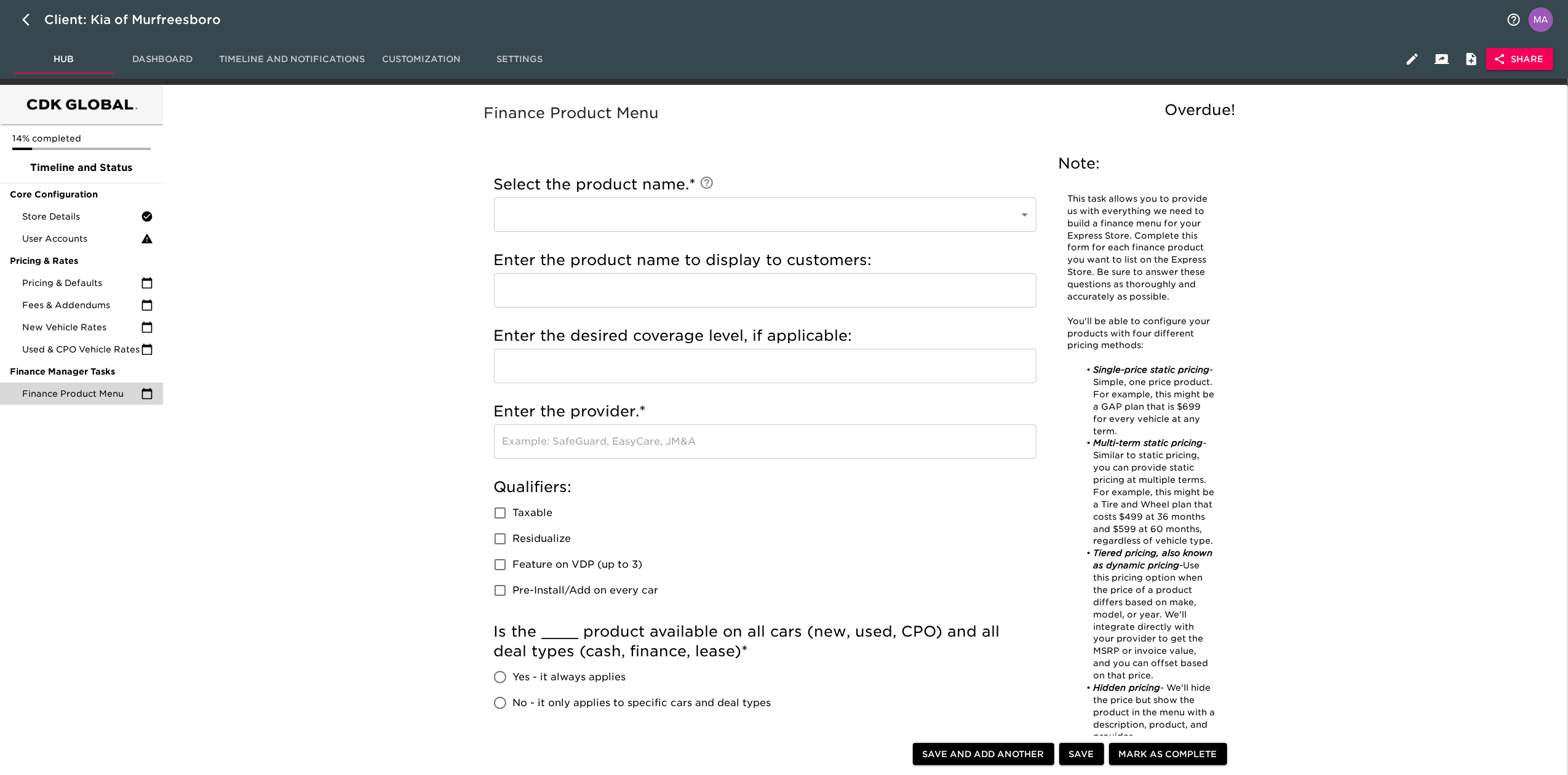
click at [28, 11] on button "button" at bounding box center [29, 19] width 30 height 30
select select "10"
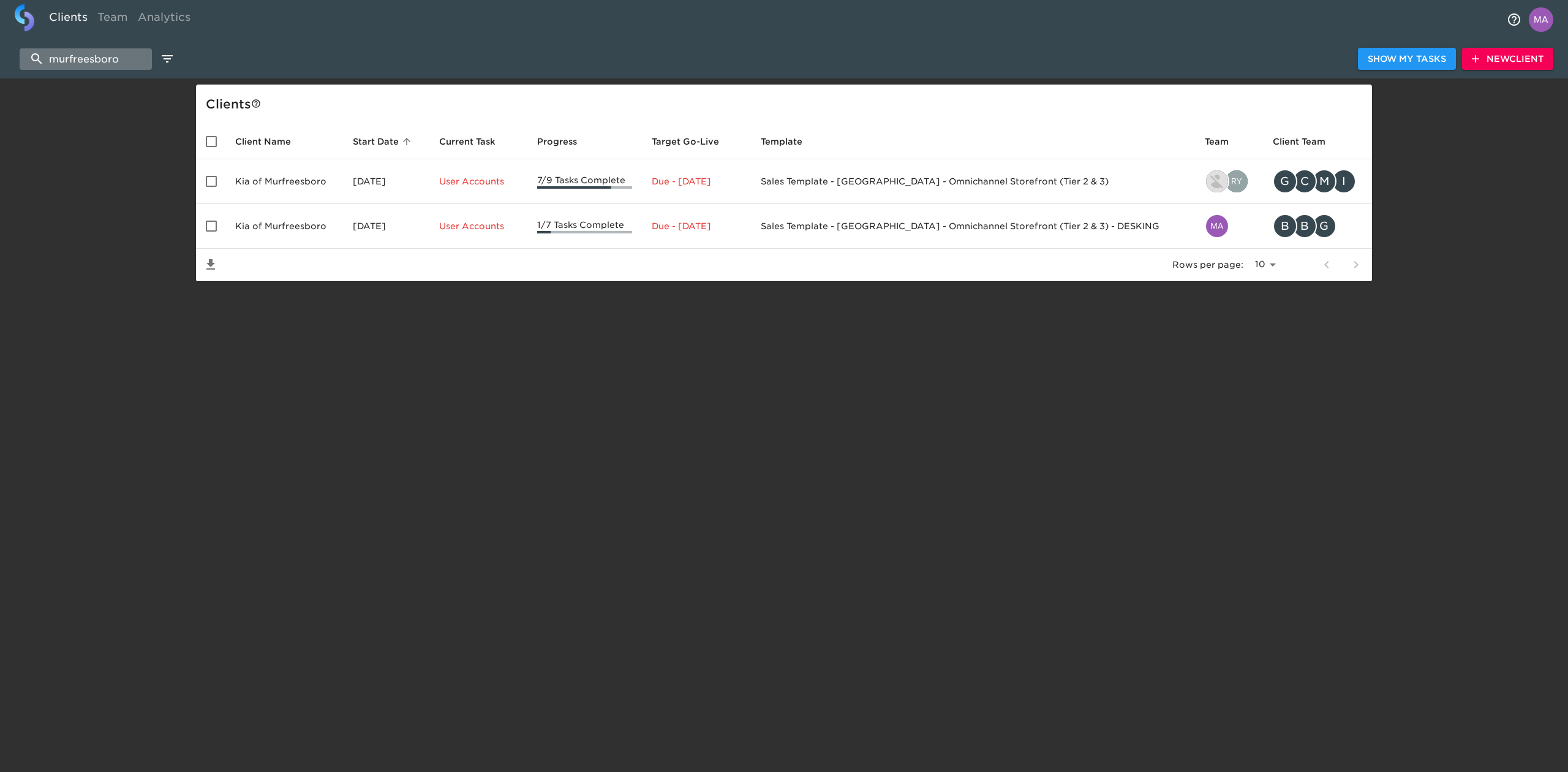
click at [96, 59] on input "murfreesboro" at bounding box center [85, 59] width 132 height 21
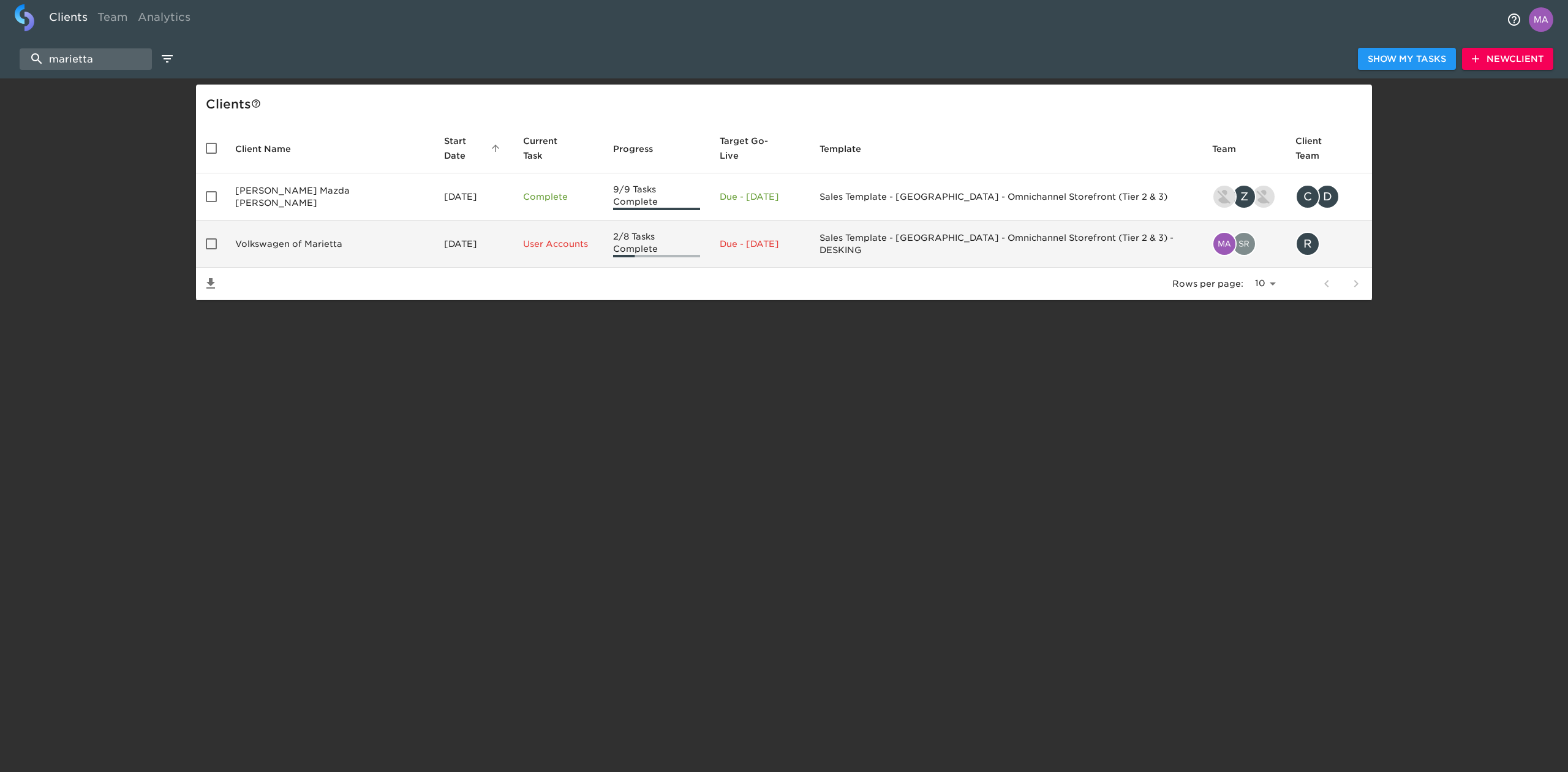
type input "marietta"
click at [295, 224] on td "Volkswagen of Marietta" at bounding box center [329, 244] width 209 height 47
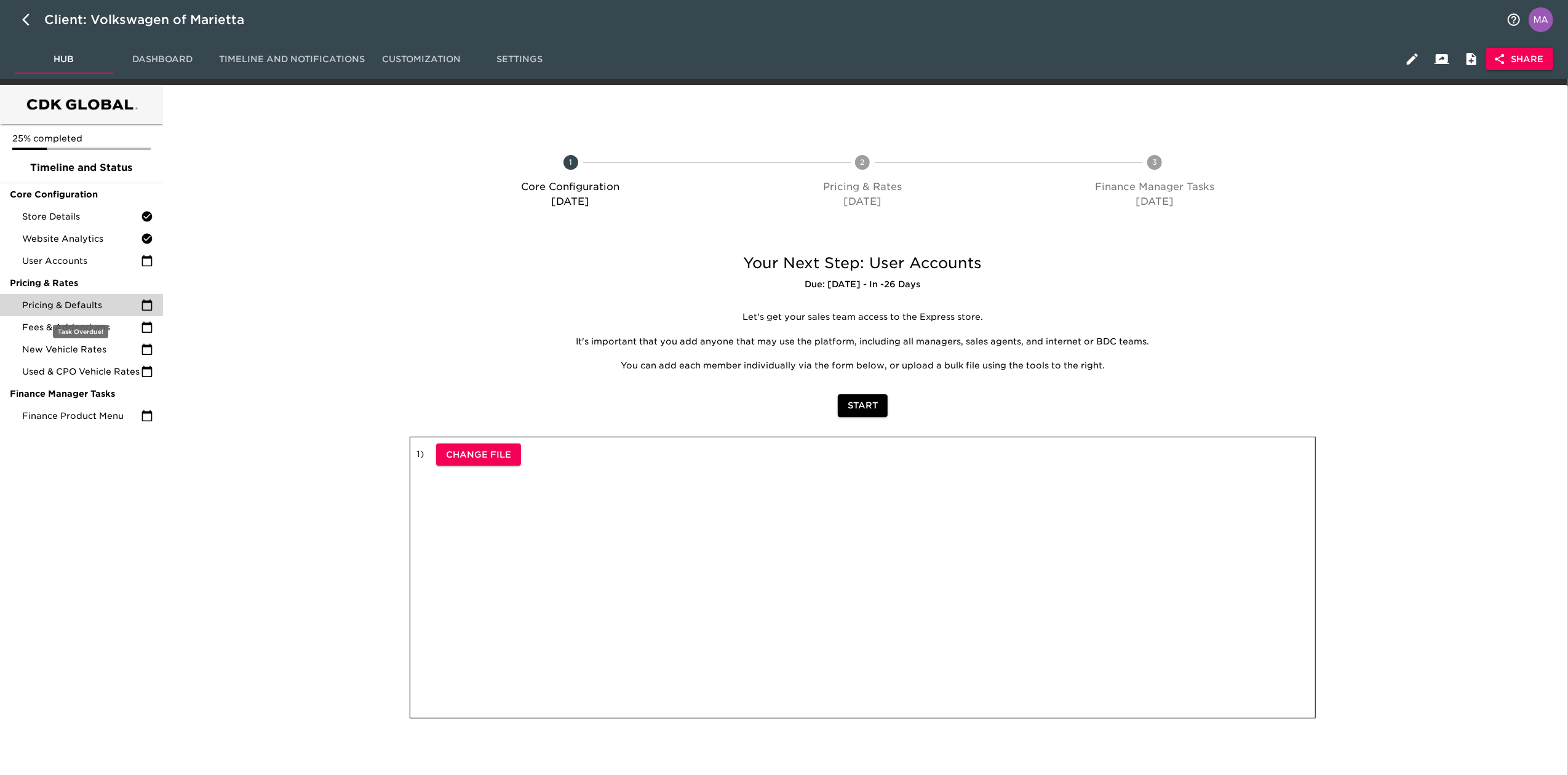
click at [82, 302] on span "Pricing & Defaults" at bounding box center [81, 304] width 119 height 13
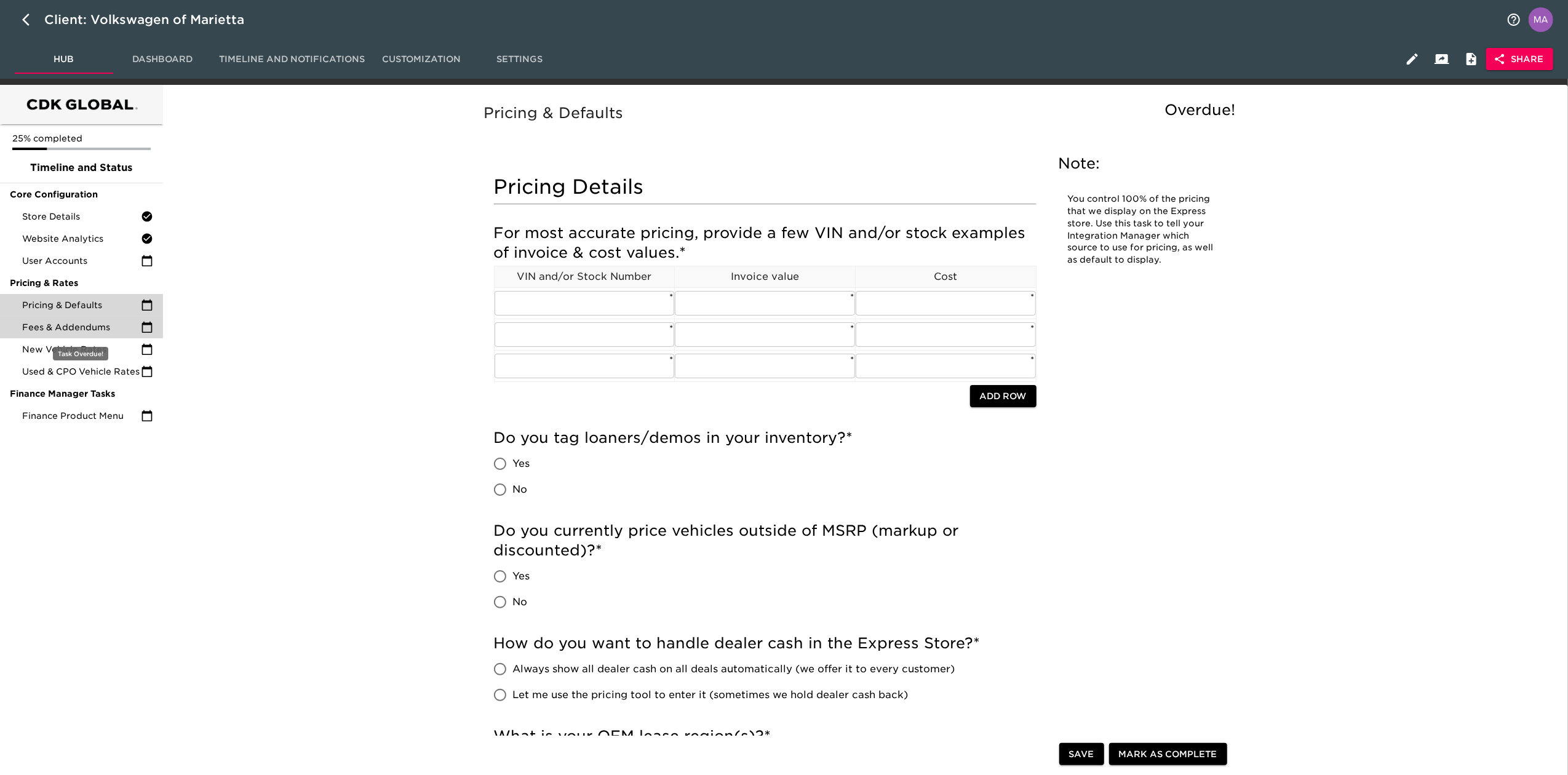
click at [67, 323] on span "Fees & Addendums" at bounding box center [81, 327] width 119 height 13
